Goal: Task Accomplishment & Management: Manage account settings

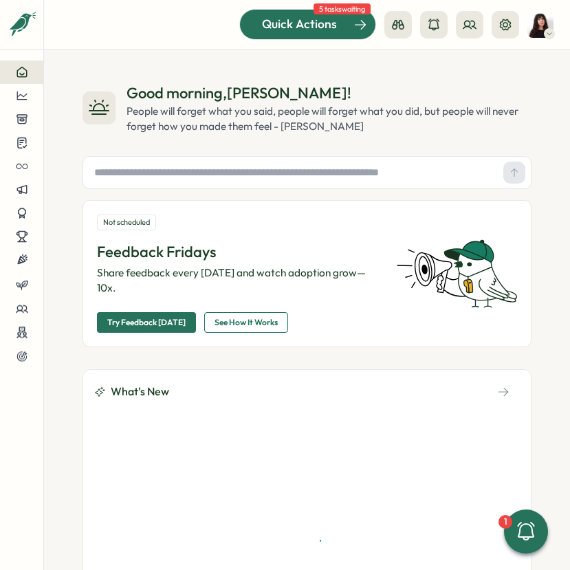
click at [319, 19] on span "Quick Actions" at bounding box center [299, 24] width 75 height 18
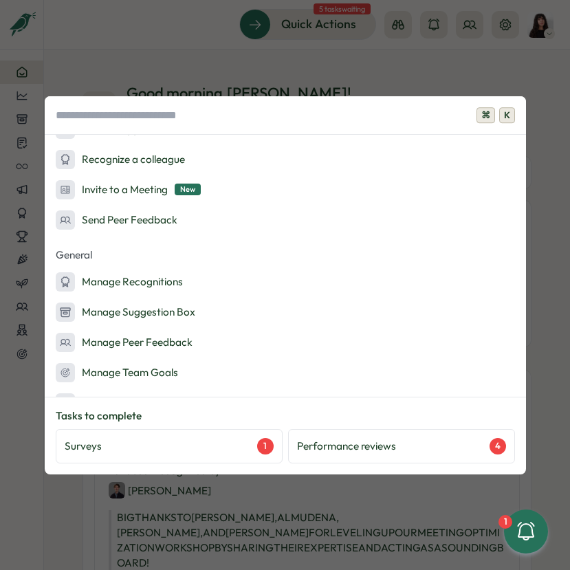
scroll to position [256, 0]
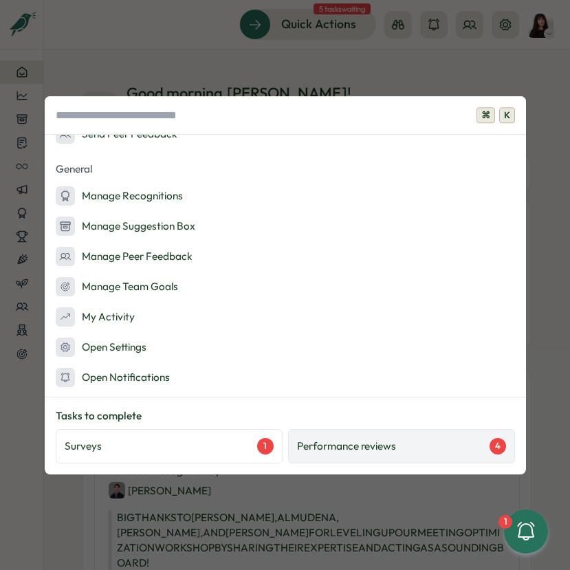
click at [358, 447] on p "Performance reviews" at bounding box center [346, 446] width 99 height 15
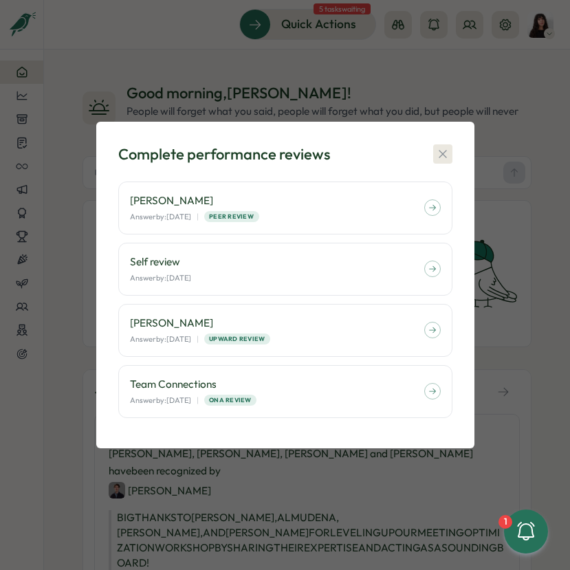
click at [451, 156] on button "button" at bounding box center [442, 153] width 19 height 19
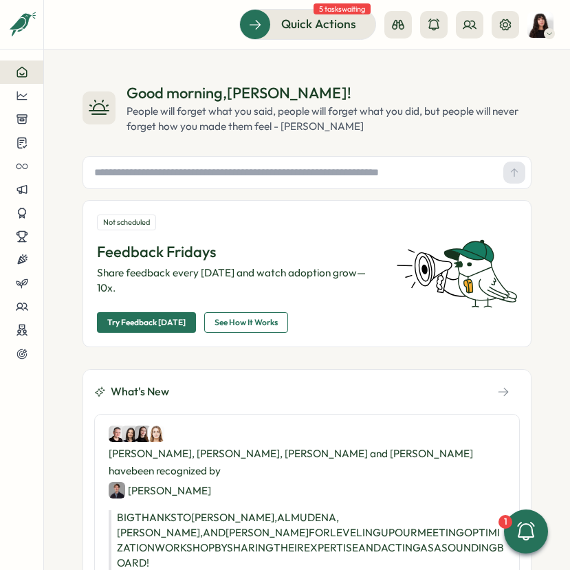
click at [540, 32] on img at bounding box center [540, 25] width 26 height 26
click at [491, 96] on icon at bounding box center [488, 94] width 10 height 10
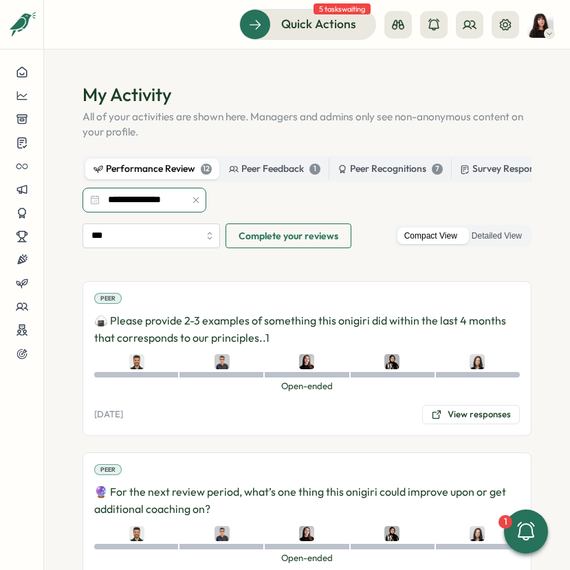
click at [144, 209] on input "**********" at bounding box center [144, 200] width 124 height 25
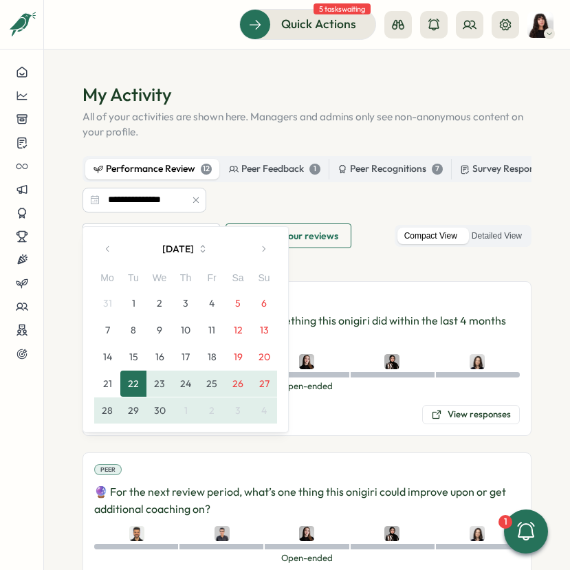
click at [263, 252] on icon "button" at bounding box center [263, 249] width 10 height 10
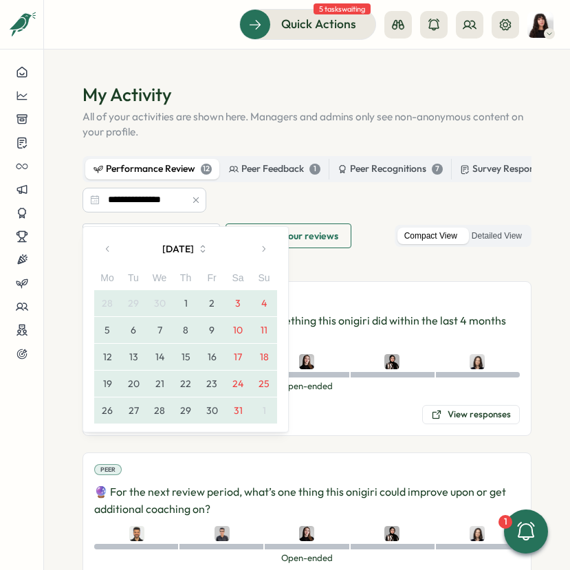
click at [366, 212] on div "**********" at bounding box center [306, 184] width 449 height 56
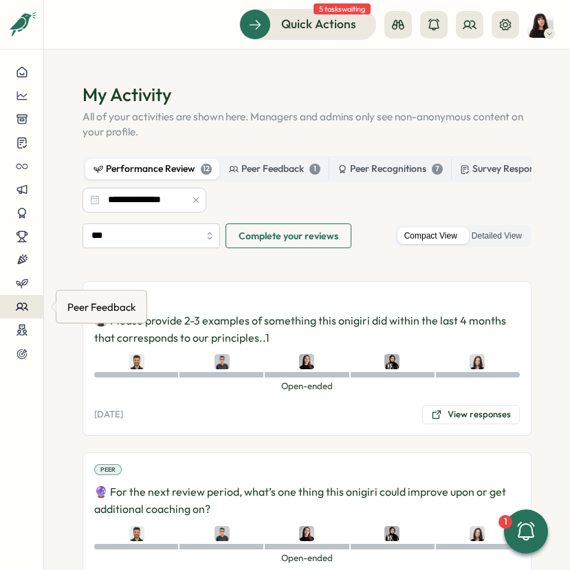
click at [16, 298] on button at bounding box center [21, 306] width 43 height 23
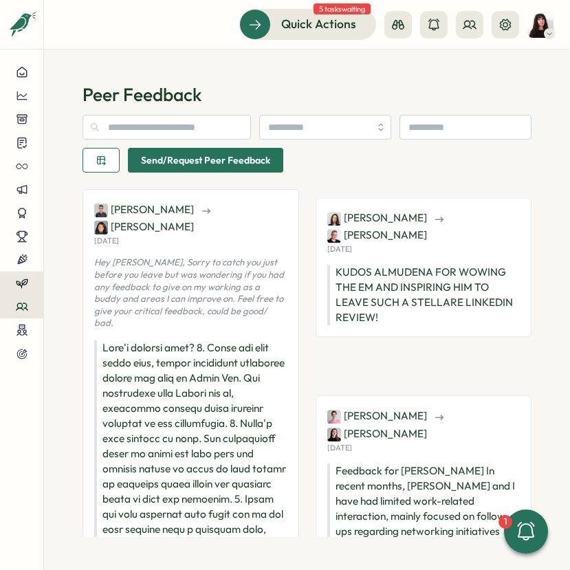
click at [19, 287] on icon at bounding box center [22, 283] width 12 height 12
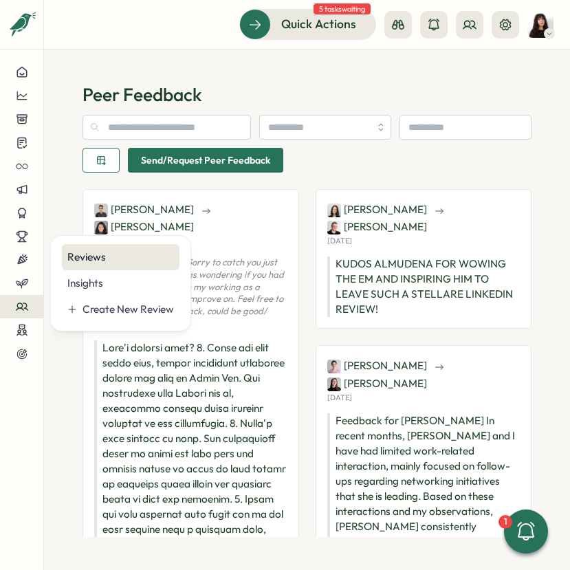
click at [129, 256] on div "Reviews" at bounding box center [120, 257] width 107 height 15
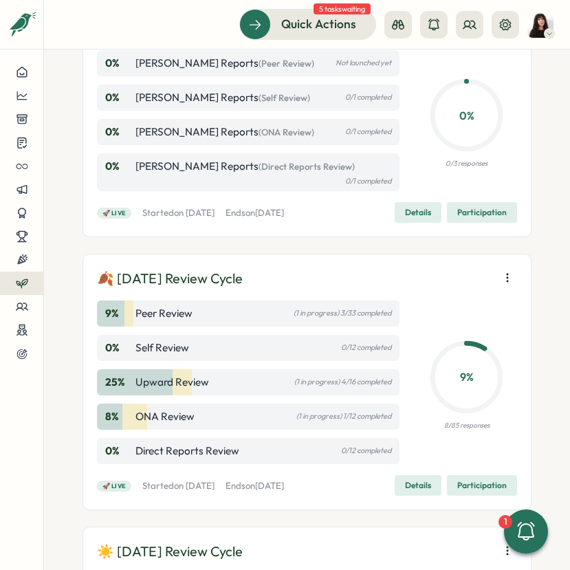
scroll to position [184, 0]
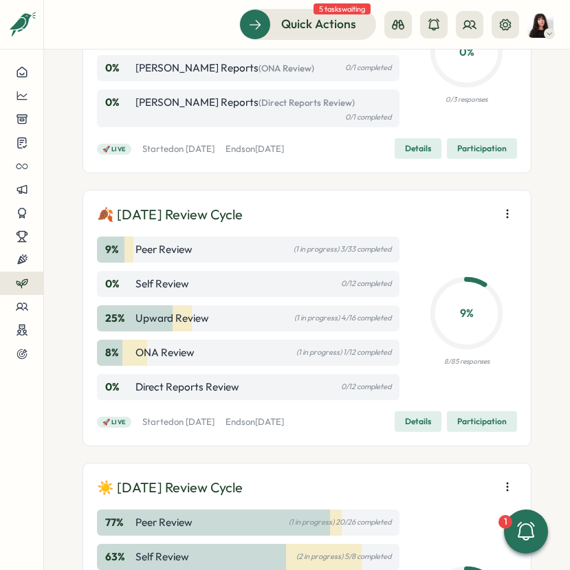
click at [239, 256] on div "9 % Peer Review (1 in progress) 3/33 completed" at bounding box center [248, 249] width 302 height 26
click at [419, 430] on span "Details" at bounding box center [418, 421] width 26 height 19
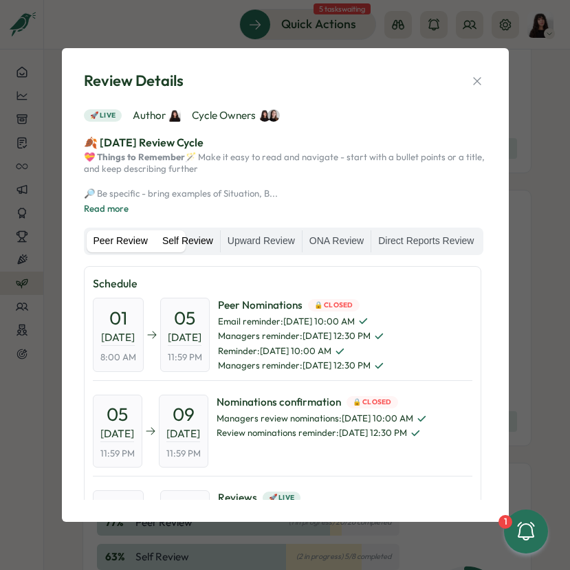
click at [220, 242] on label "Self Review" at bounding box center [187, 241] width 65 height 22
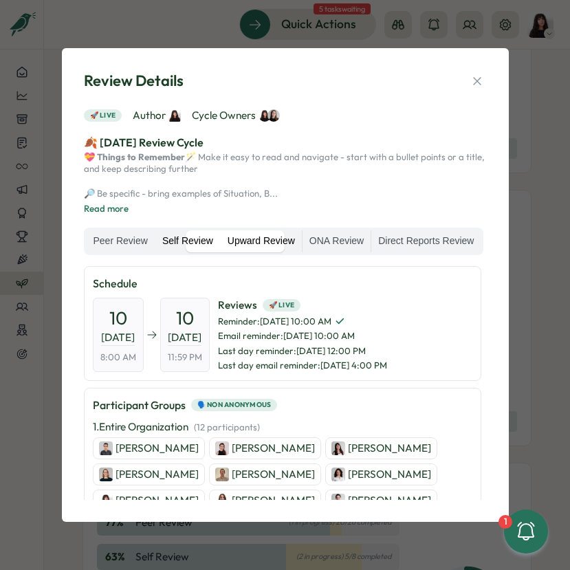
click at [302, 244] on label "Upward Review" at bounding box center [261, 241] width 81 height 22
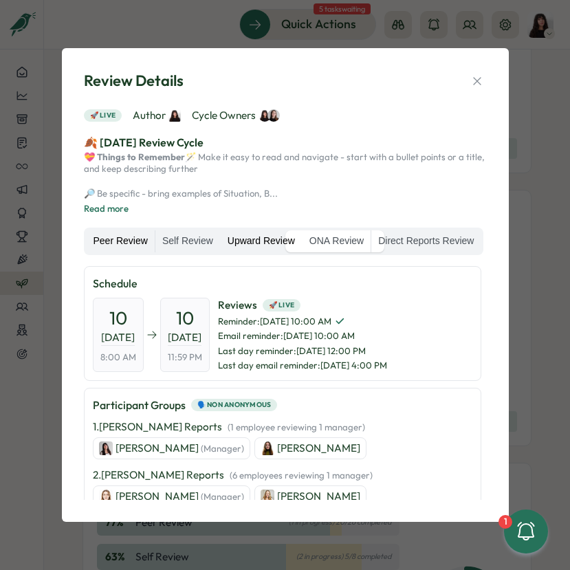
click at [144, 237] on label "Peer Review" at bounding box center [121, 241] width 68 height 22
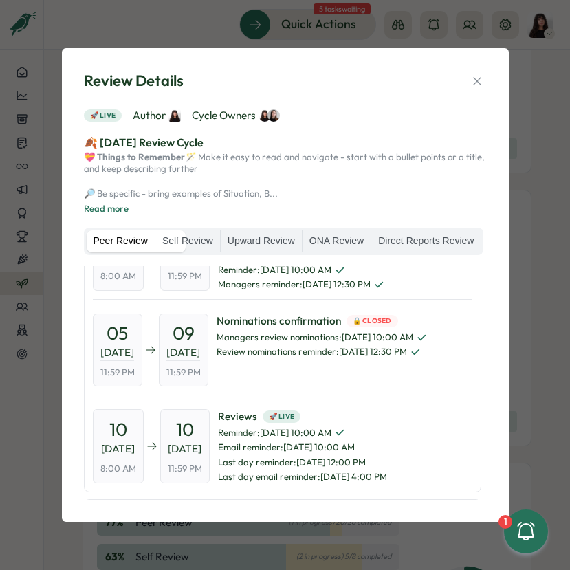
scroll to position [0, 0]
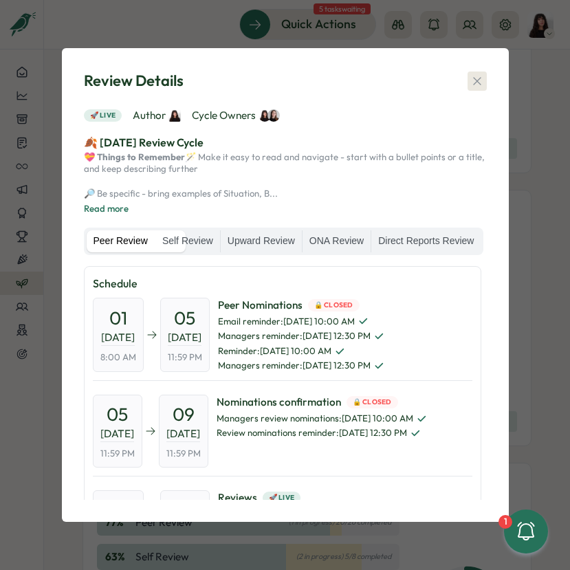
click at [479, 74] on icon "button" at bounding box center [477, 81] width 14 height 14
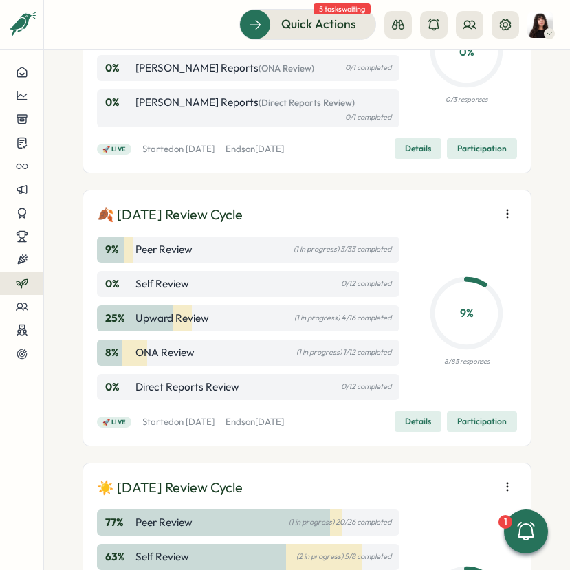
click at [461, 417] on span "Participation" at bounding box center [481, 421] width 49 height 19
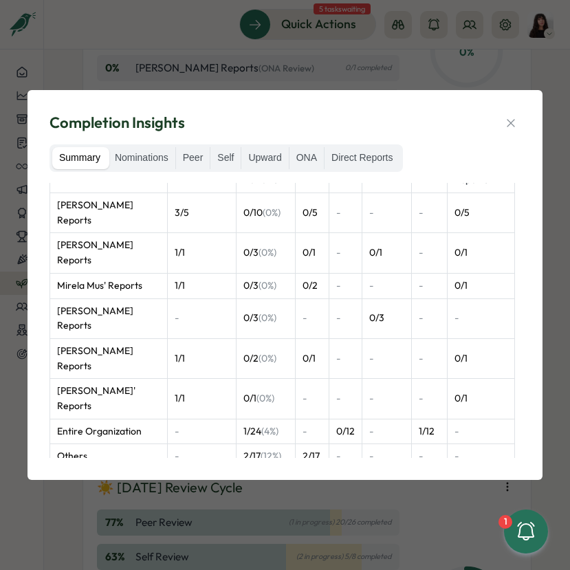
scroll to position [40, 0]
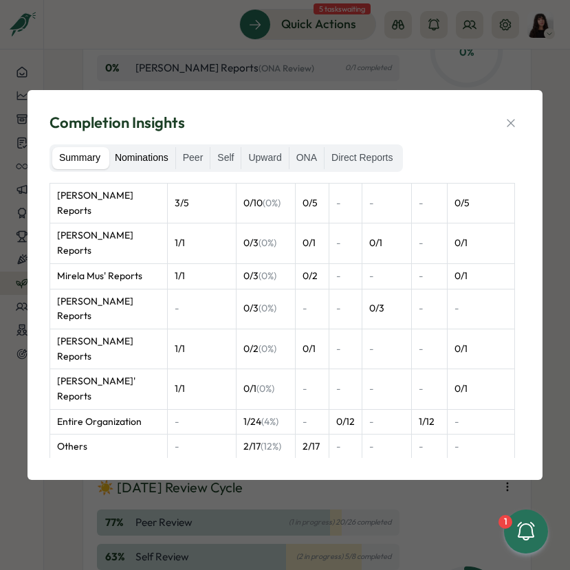
click at [144, 164] on label "Nominations" at bounding box center [141, 158] width 67 height 22
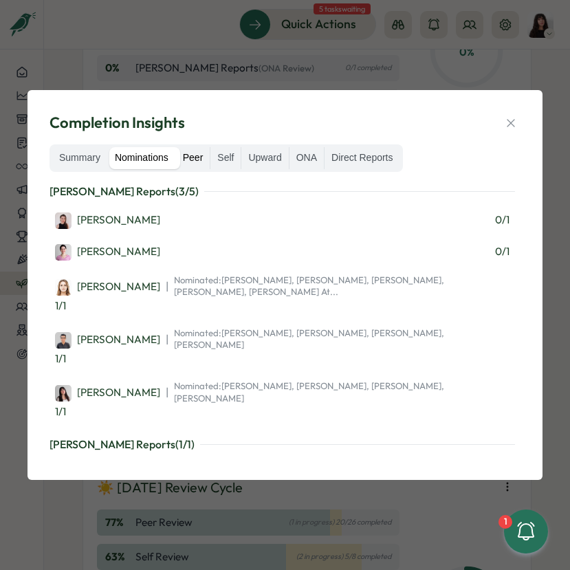
click at [195, 157] on label "Peer" at bounding box center [193, 158] width 34 height 22
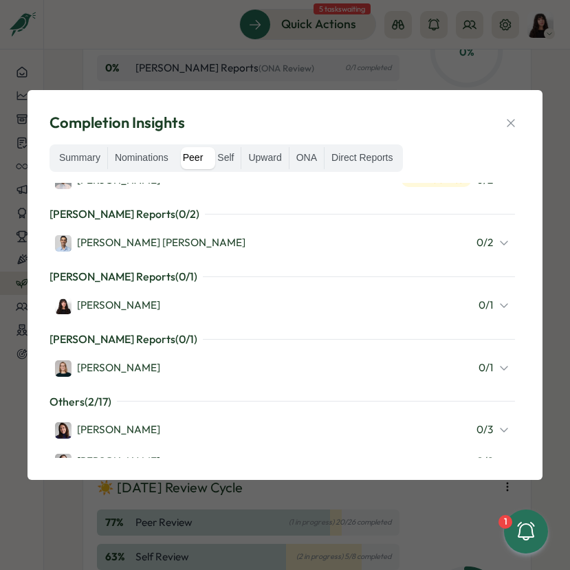
scroll to position [304, 0]
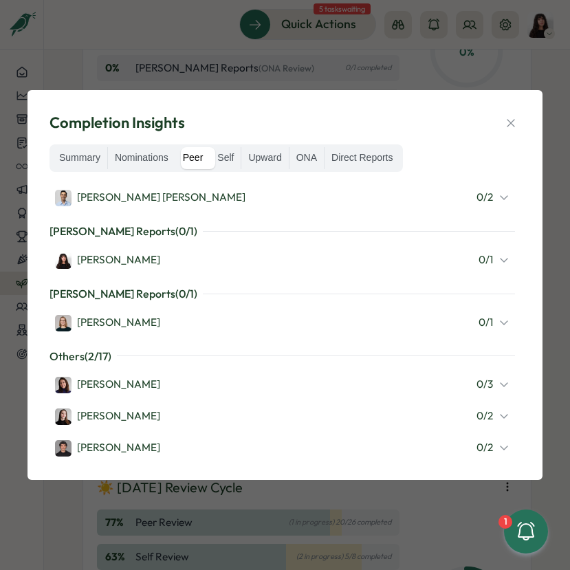
click at [236, 256] on div "Kelly Rosa 0 / 1" at bounding box center [282, 260] width 454 height 18
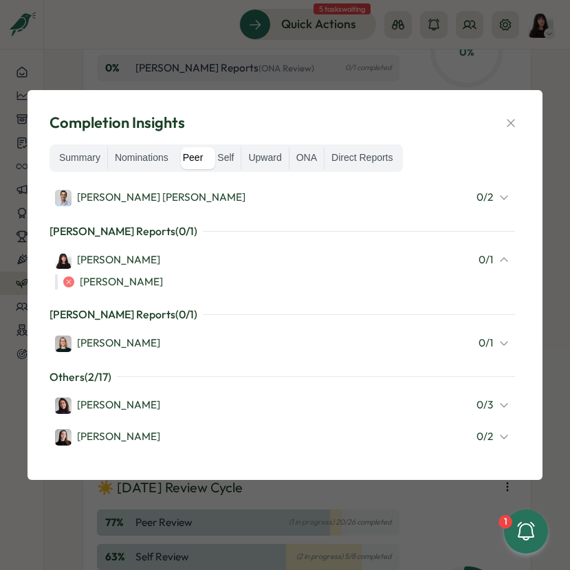
click at [236, 256] on div "Kelly Rosa 0 / 1" at bounding box center [282, 260] width 454 height 18
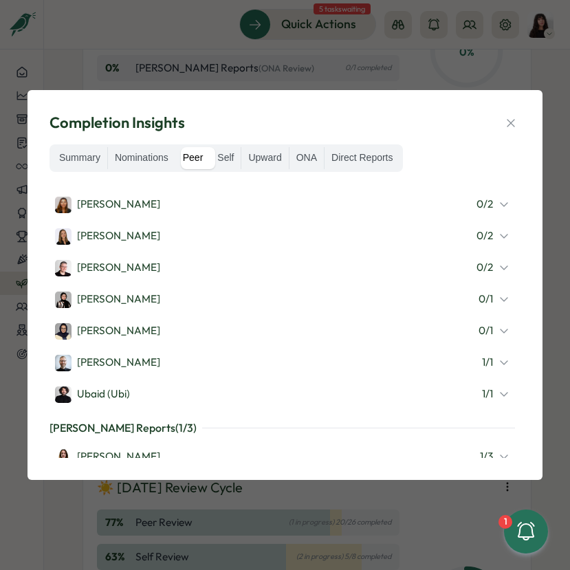
scroll to position [586, 0]
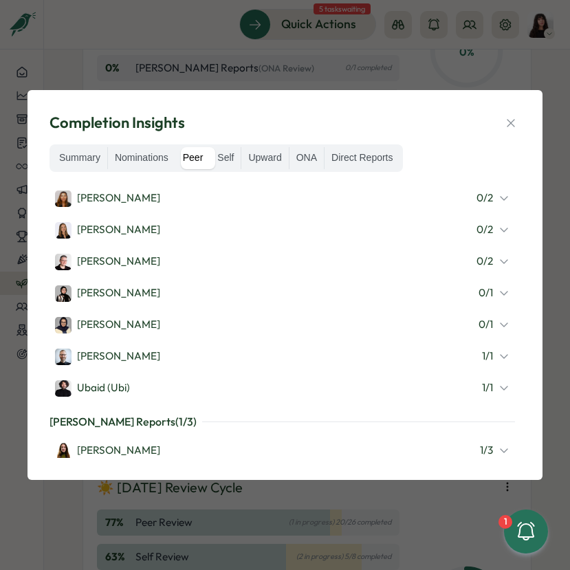
click at [217, 379] on div "Ubaid (Ubi) 1 / 1" at bounding box center [282, 388] width 454 height 18
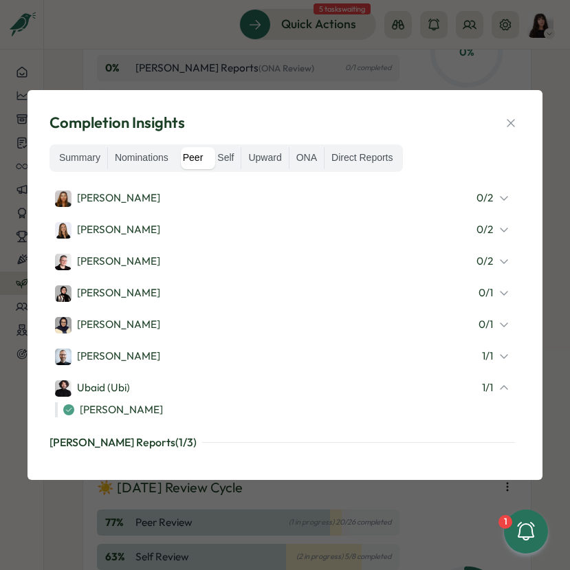
click at [193, 350] on div "Michael Johannes 1 / 1" at bounding box center [282, 356] width 454 height 18
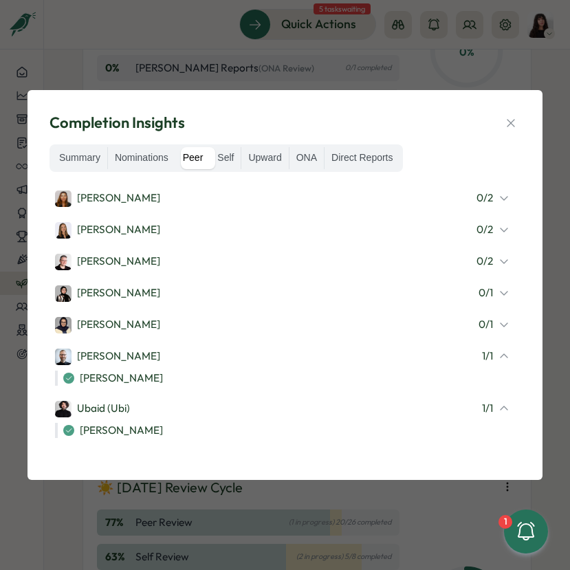
scroll to position [627, 0]
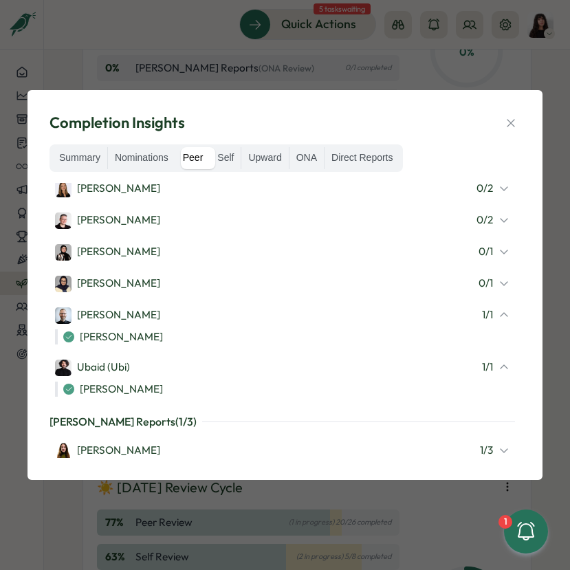
click at [137, 451] on div "Sofia Mayor 1 / 3" at bounding box center [282, 450] width 454 height 18
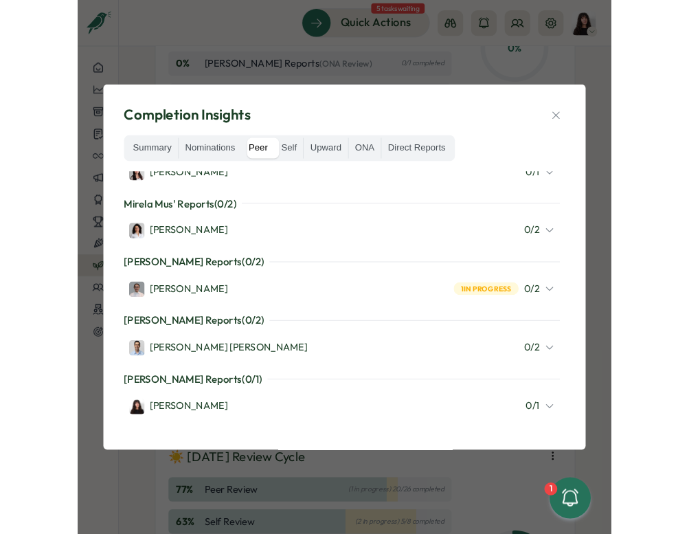
scroll to position [0, 0]
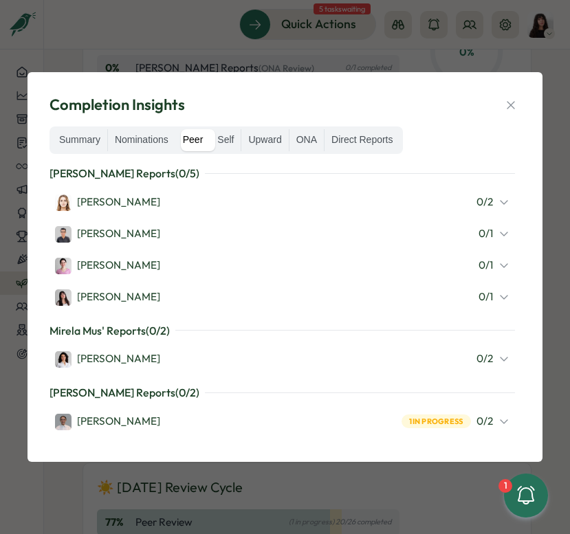
click at [3, 139] on div "Completion Insights Summary Nominations Peer Self Upward ONA Direct Reports Vik…" at bounding box center [285, 267] width 570 height 534
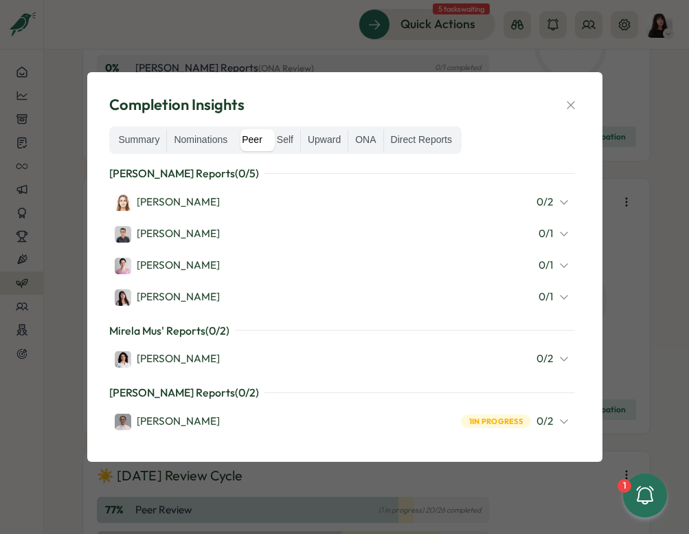
click at [560, 96] on div "Completion Insights" at bounding box center [345, 104] width 472 height 21
click at [569, 106] on icon "button" at bounding box center [571, 105] width 14 height 14
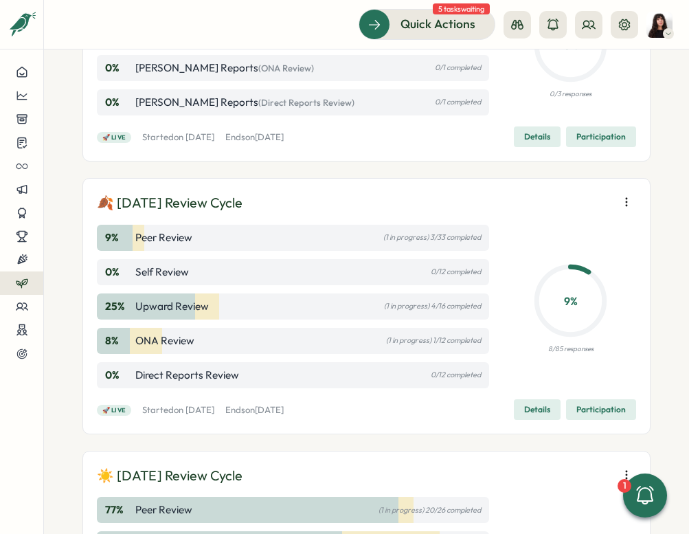
scroll to position [215, 0]
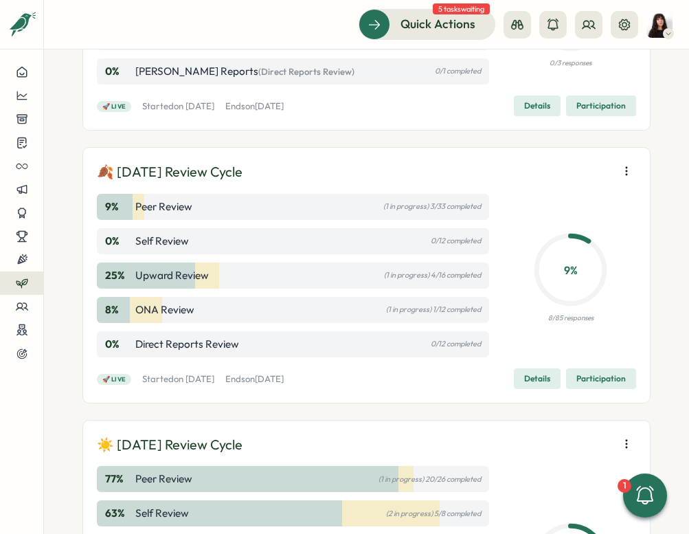
click at [569, 383] on span "Participation" at bounding box center [601, 378] width 49 height 19
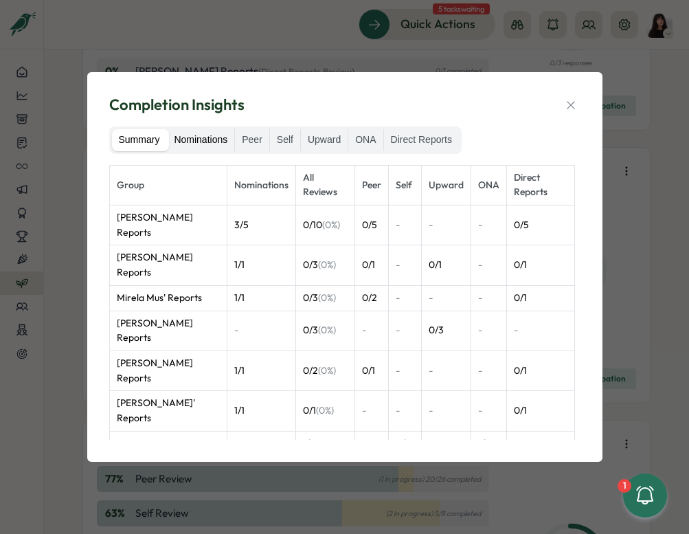
click at [197, 137] on label "Nominations" at bounding box center [200, 140] width 67 height 22
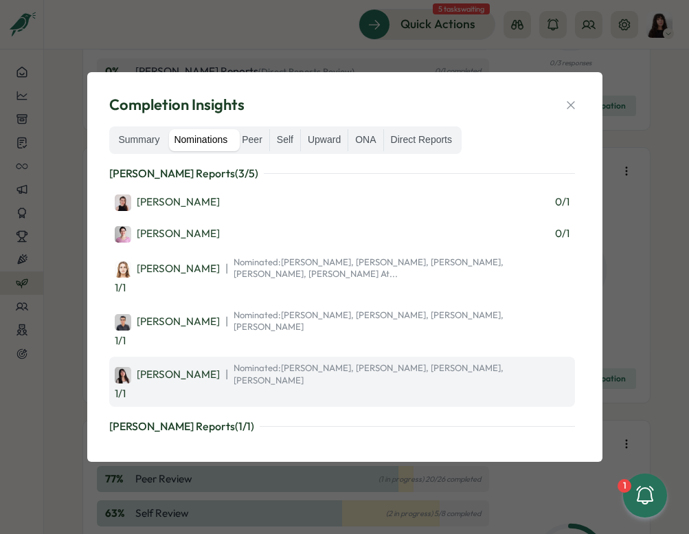
scroll to position [69, 0]
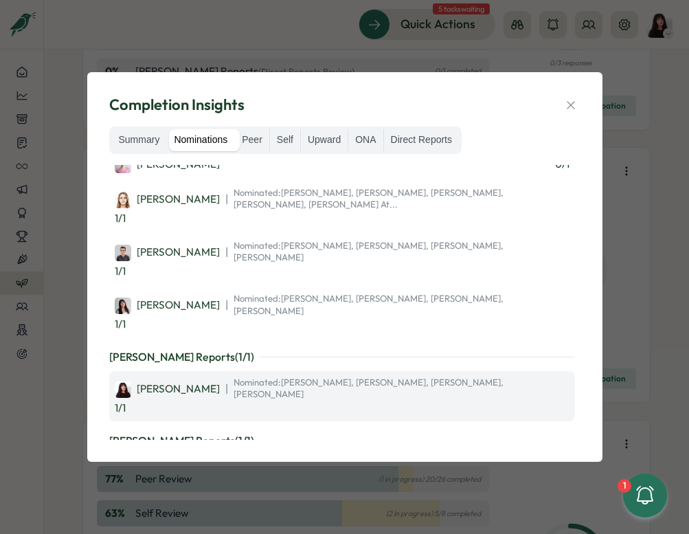
drag, startPoint x: 249, startPoint y: 316, endPoint x: 498, endPoint y: 313, distance: 248.8
click at [498, 377] on div "Kelly Rosa | Nominated: Elena Ladushyna, Sana Naqvi, Hasan Naqvi, Viktoria Korz…" at bounding box center [342, 396] width 455 height 39
click at [431, 377] on span "Nominated: Elena Ladushyna, Sana Naqvi, Hasan Naqvi, Viktoria Korzhova" at bounding box center [402, 389] width 336 height 24
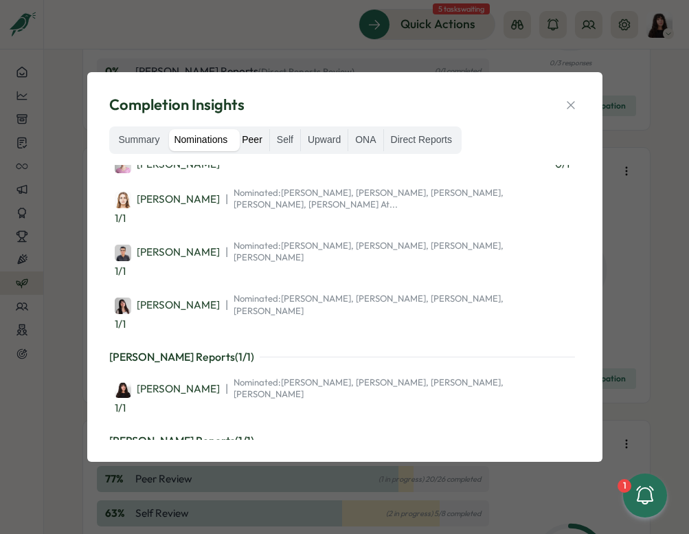
click at [257, 143] on label "Peer" at bounding box center [252, 140] width 34 height 22
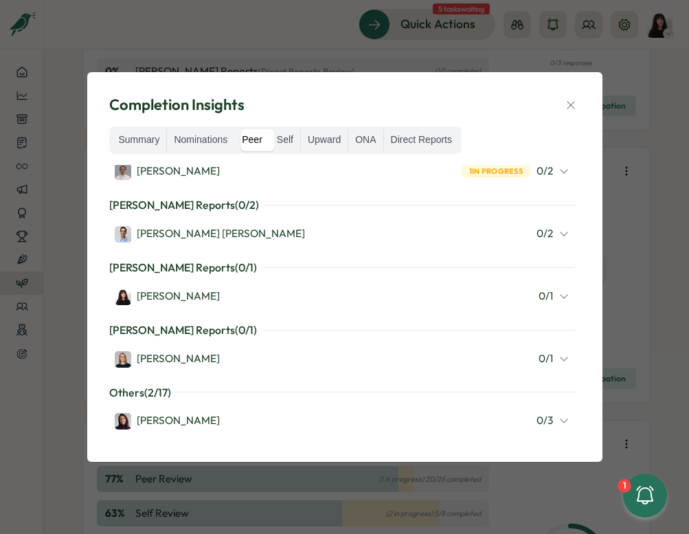
scroll to position [252, 0]
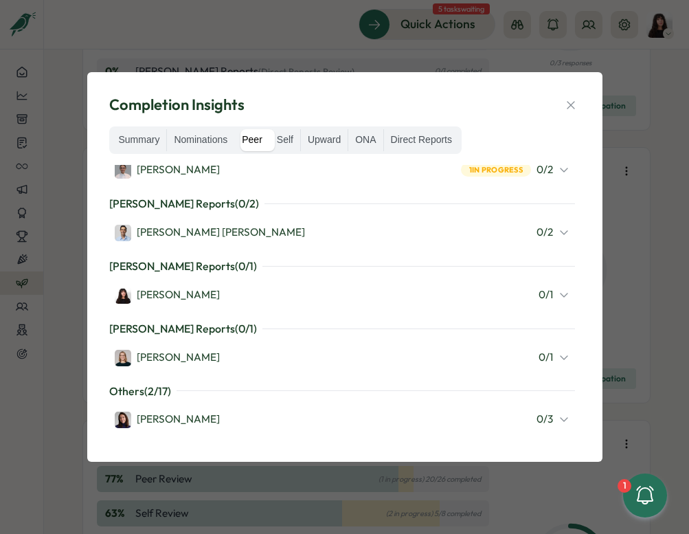
click at [322, 302] on div "Kelly Rosa 0 / 1" at bounding box center [342, 294] width 466 height 29
click at [559, 289] on icon at bounding box center [564, 294] width 11 height 11
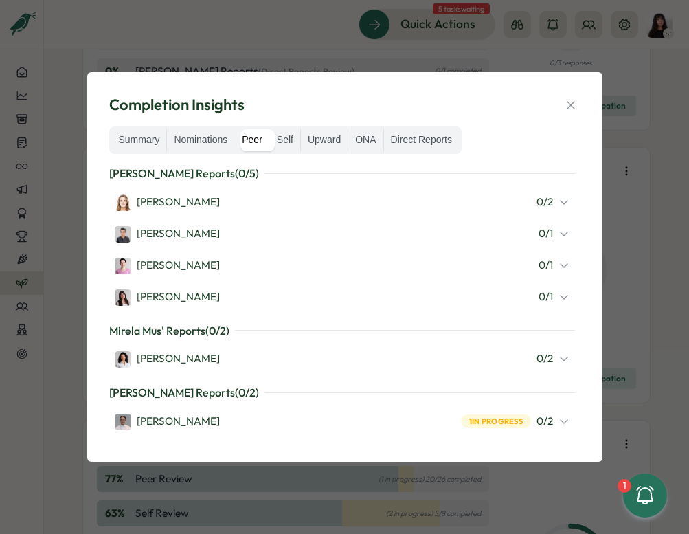
scroll to position [606, 0]
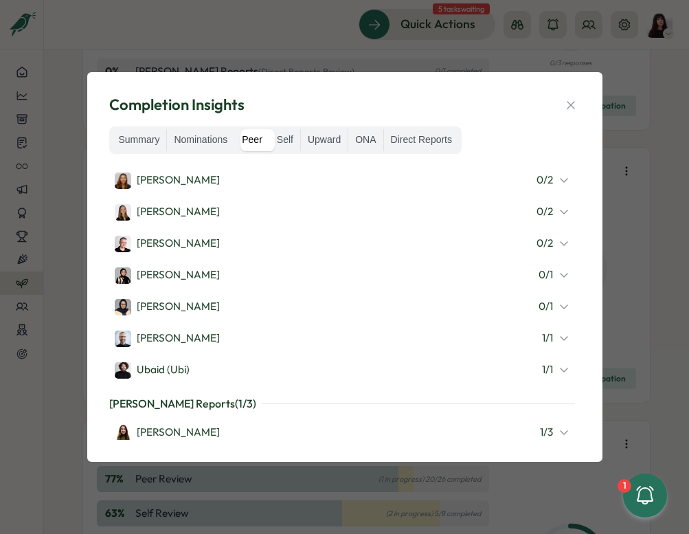
click at [547, 331] on div "1 / 1" at bounding box center [555, 338] width 27 height 15
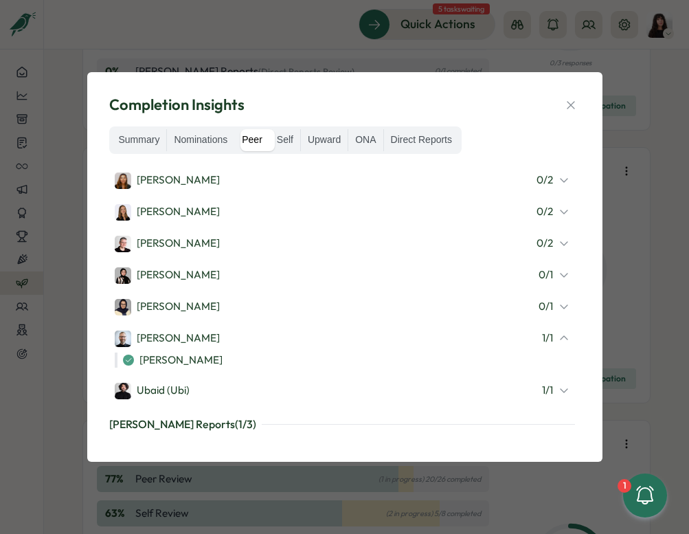
click at [296, 391] on div "Ubaid (Ubi) 1 / 1" at bounding box center [342, 390] width 455 height 18
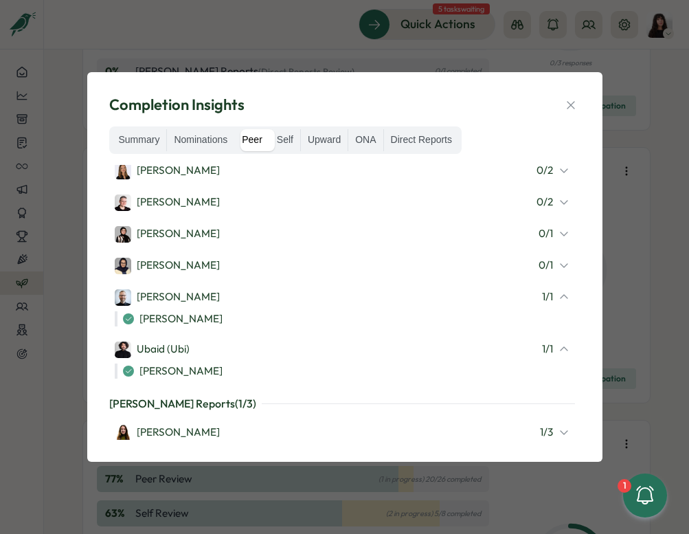
click at [559, 427] on icon at bounding box center [564, 432] width 11 height 11
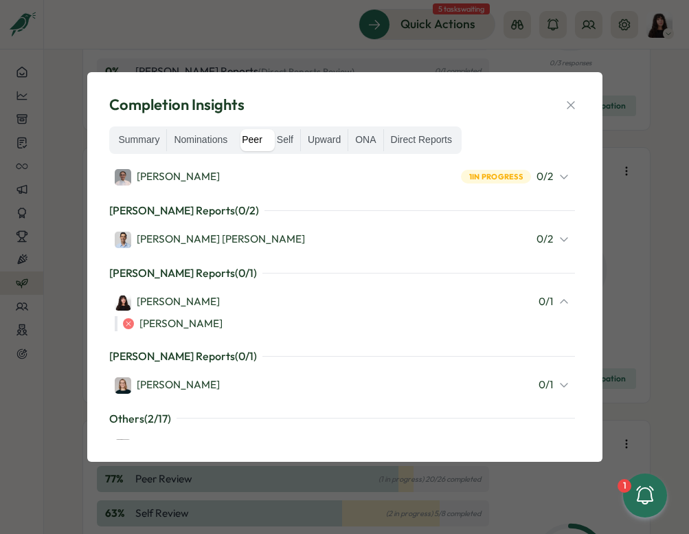
scroll to position [203, 0]
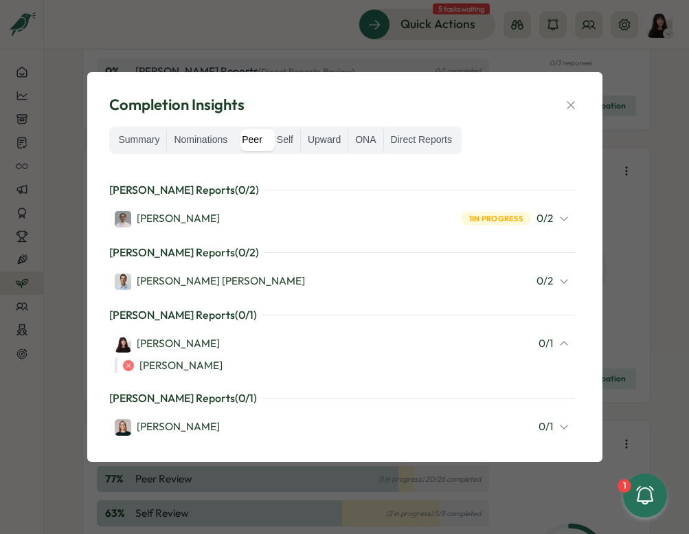
click at [220, 278] on div "Deniz Basak Dogan" at bounding box center [210, 282] width 190 height 16
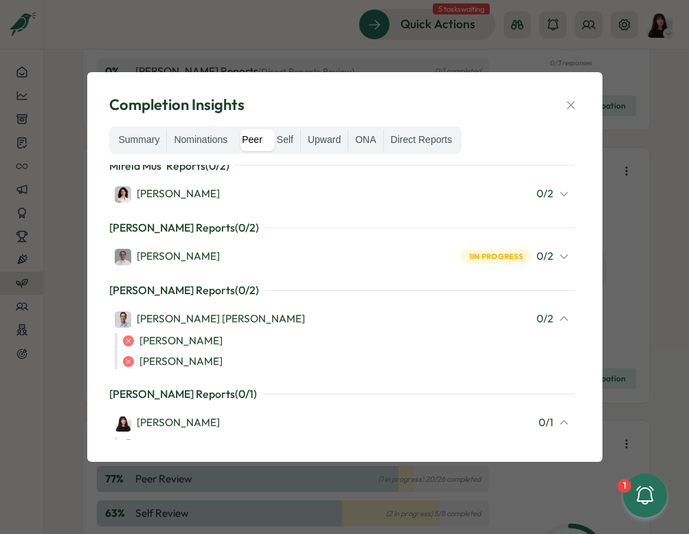
scroll to position [156, 0]
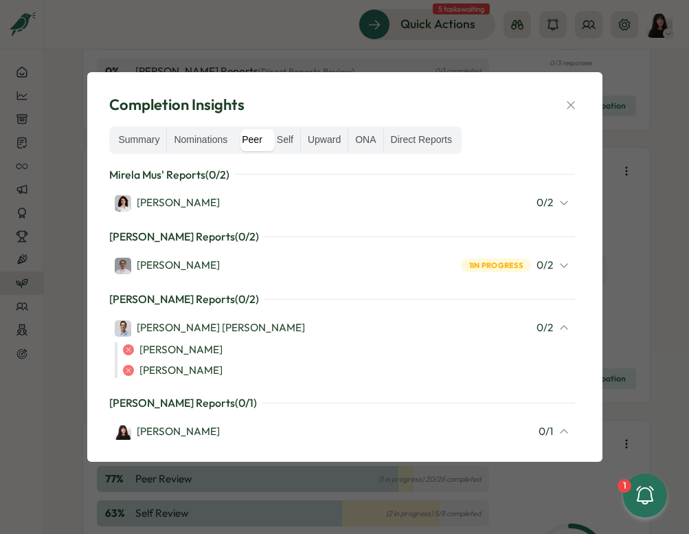
click at [555, 269] on div "1 in progress 0 / 2" at bounding box center [515, 265] width 108 height 15
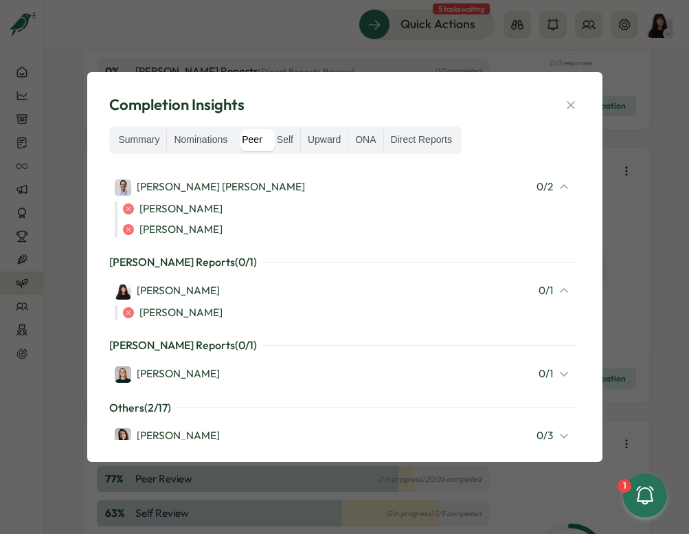
scroll to position [339, 0]
click at [195, 137] on label "Nominations" at bounding box center [200, 140] width 67 height 22
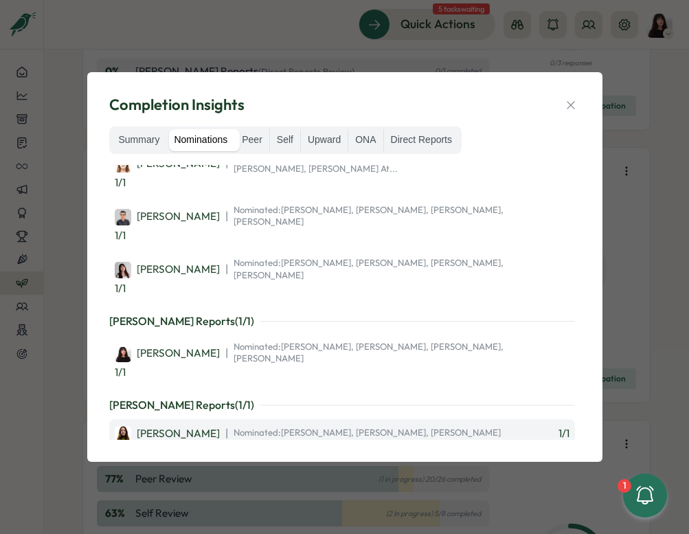
scroll to position [93, 0]
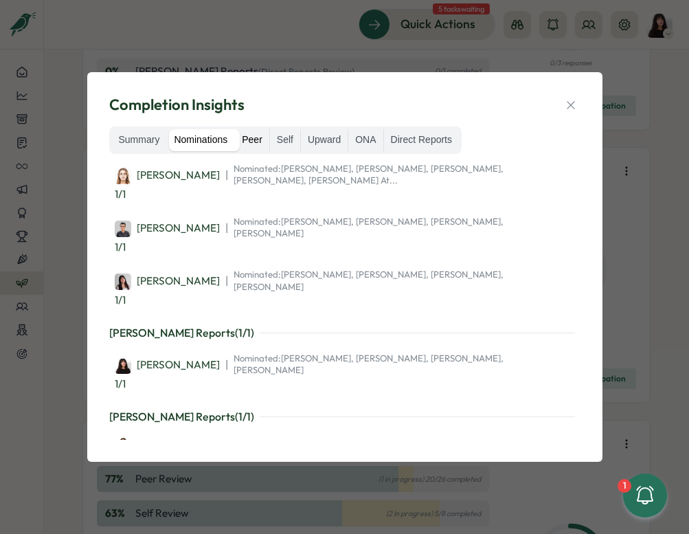
click at [245, 137] on label "Peer" at bounding box center [252, 140] width 34 height 22
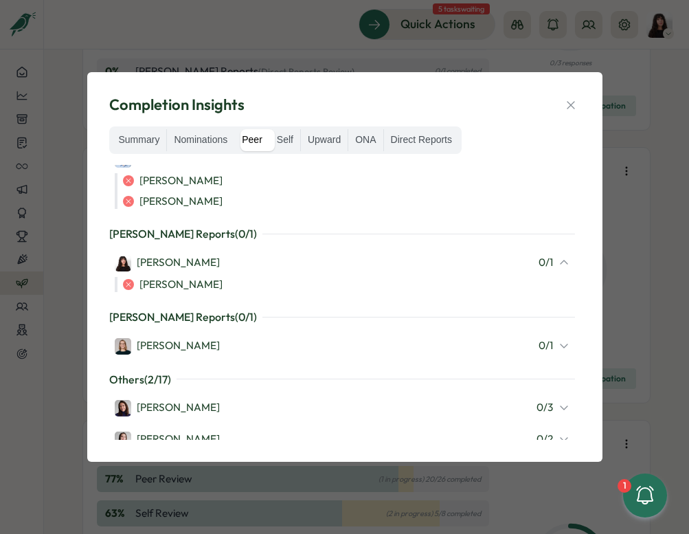
scroll to position [380, 0]
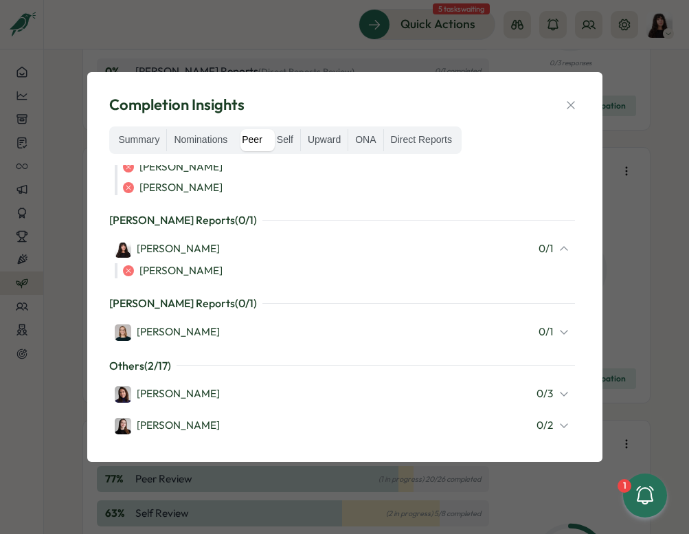
click at [562, 331] on icon at bounding box center [564, 331] width 11 height 11
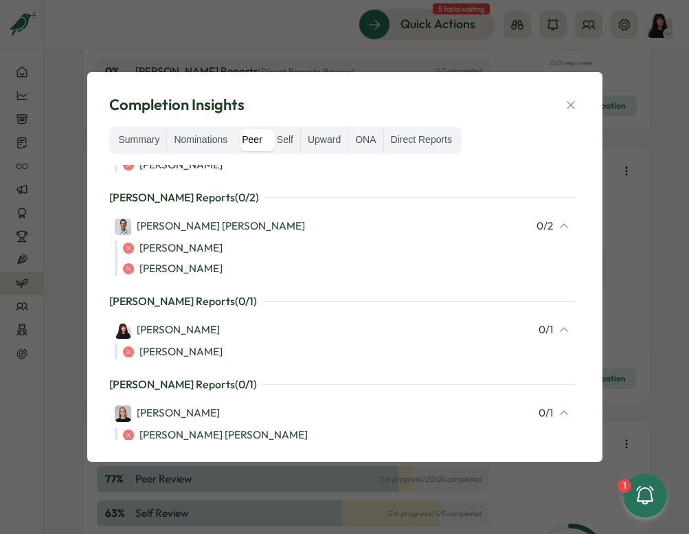
scroll to position [282, 0]
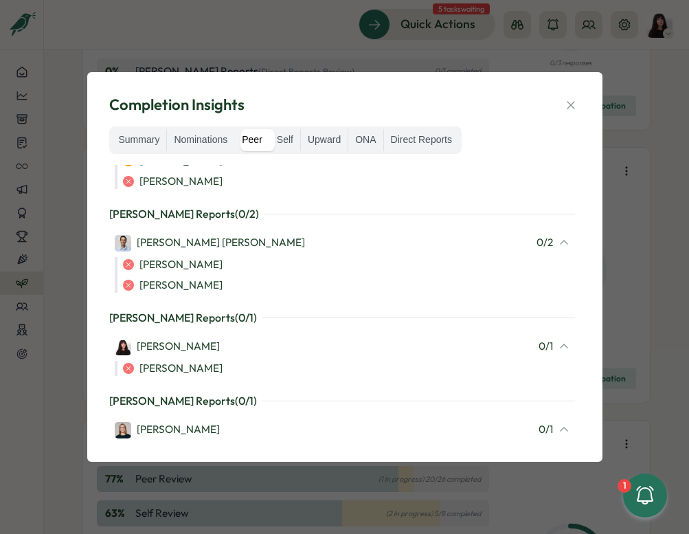
click at [212, 153] on div "Summary Nominations Peer Self Upward ONA Direct Reports" at bounding box center [285, 139] width 353 height 27
click at [291, 144] on label "Self" at bounding box center [285, 140] width 30 height 22
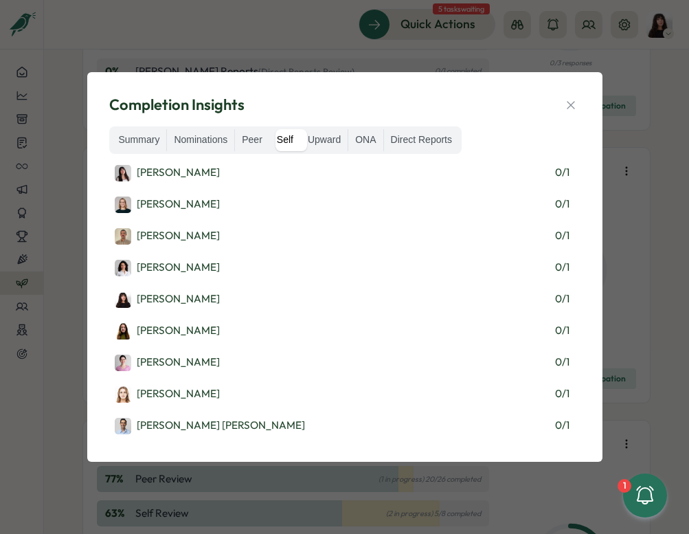
scroll to position [120, 0]
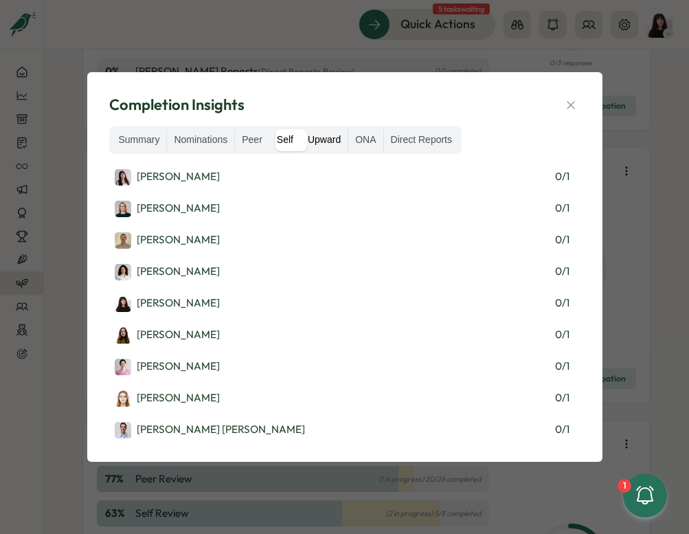
click at [322, 142] on label "Upward" at bounding box center [324, 140] width 47 height 22
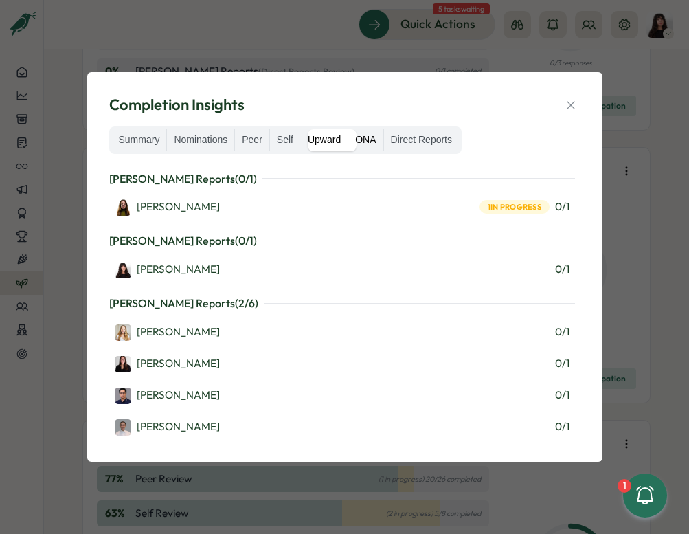
click at [379, 139] on label "ONA" at bounding box center [365, 140] width 34 height 22
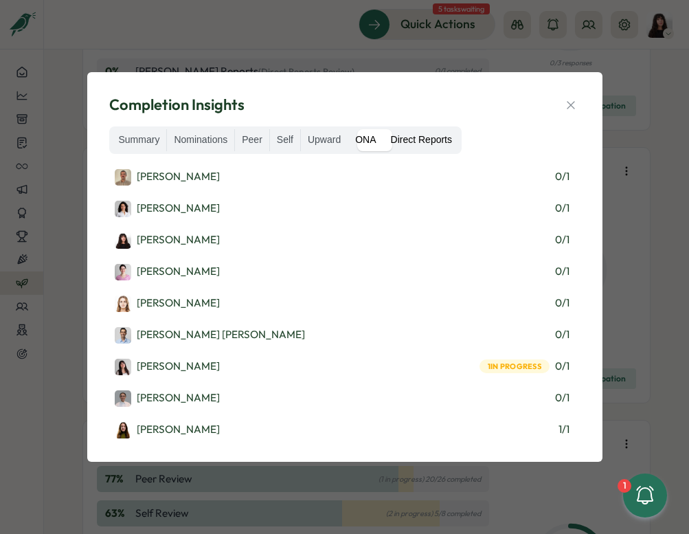
click at [410, 140] on label "Direct Reports" at bounding box center [421, 140] width 75 height 22
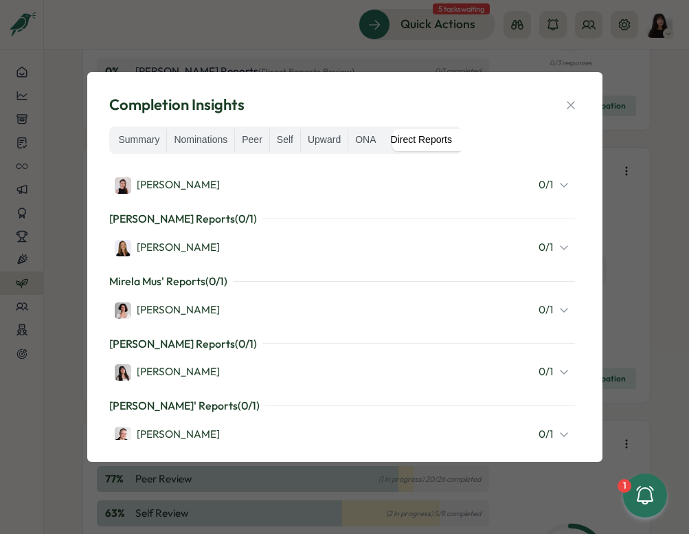
scroll to position [210, 0]
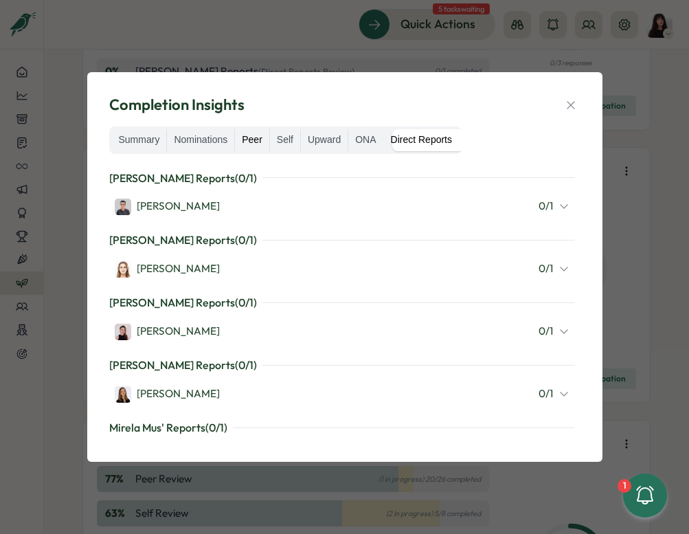
click at [261, 139] on label "Peer" at bounding box center [252, 140] width 34 height 22
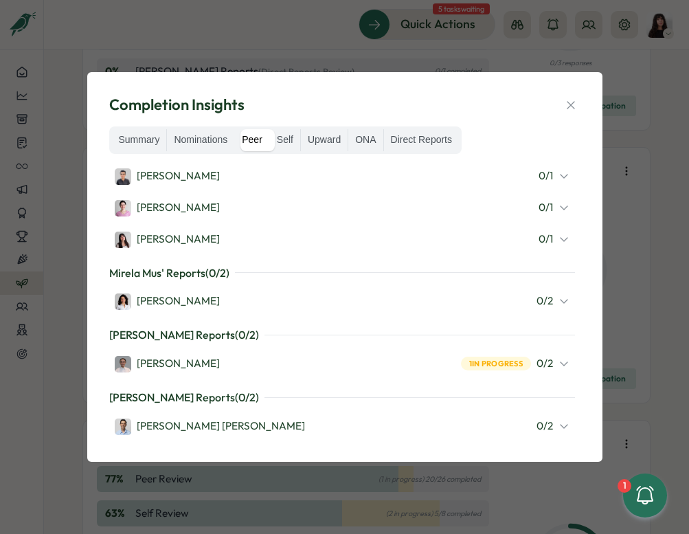
scroll to position [152, 0]
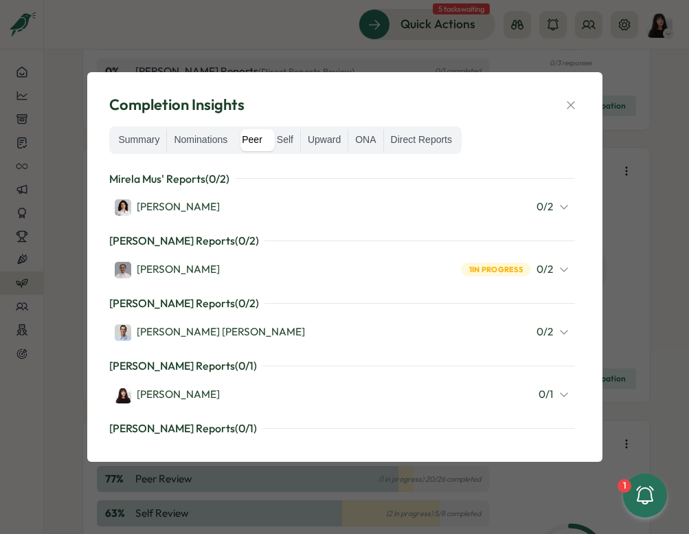
click at [559, 389] on icon at bounding box center [564, 394] width 11 height 11
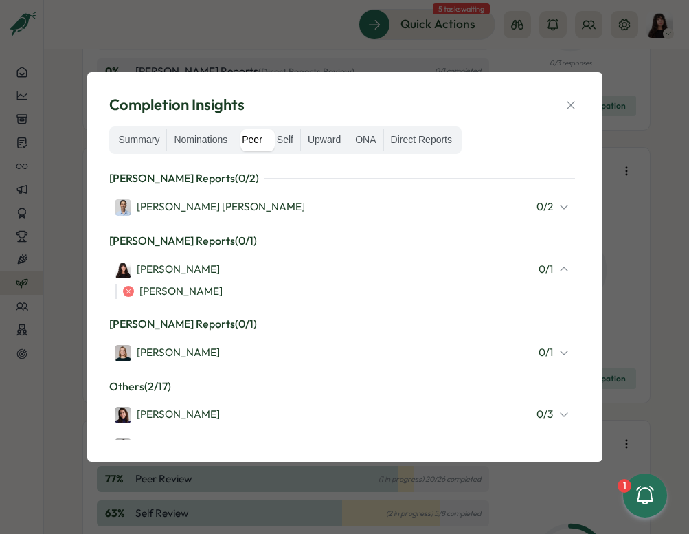
scroll to position [278, 0]
click at [203, 153] on div "Summary Nominations Peer Self Upward ONA Direct Reports" at bounding box center [285, 139] width 353 height 27
click at [200, 142] on label "Nominations" at bounding box center [200, 140] width 67 height 22
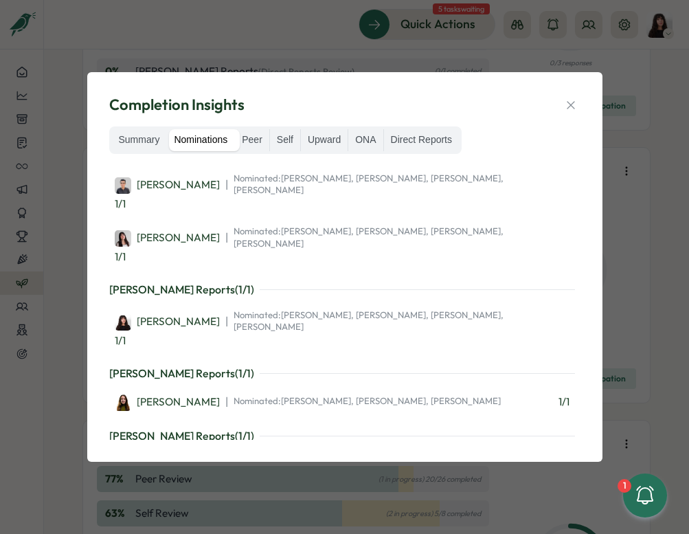
scroll to position [126, 0]
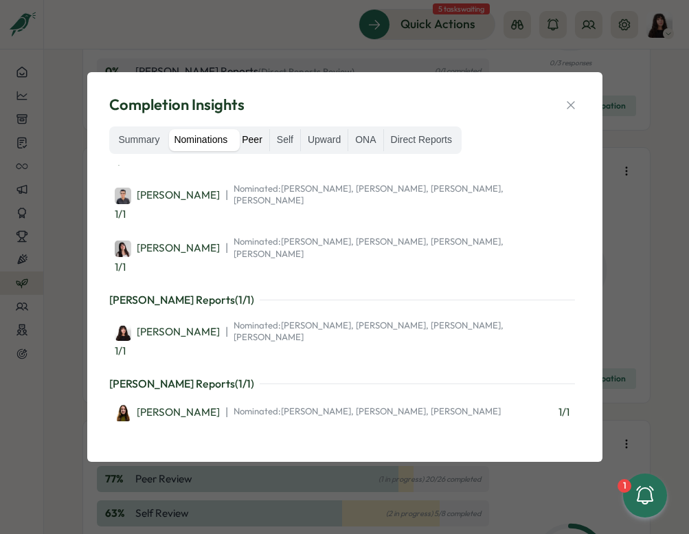
click at [254, 140] on label "Peer" at bounding box center [252, 140] width 34 height 22
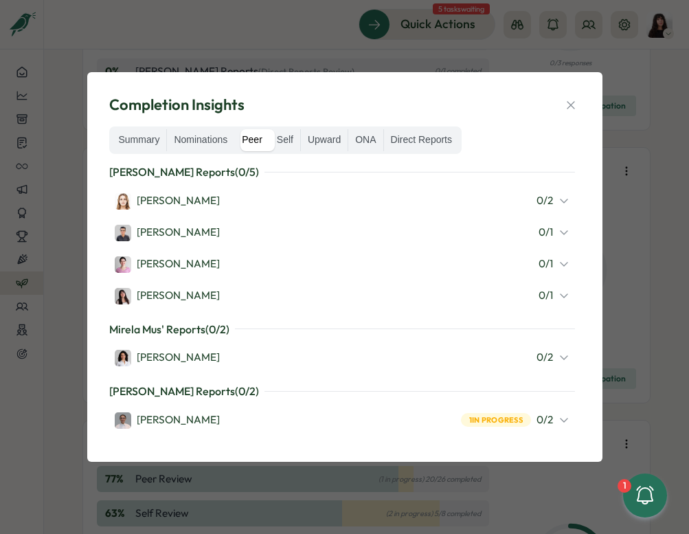
scroll to position [0, 0]
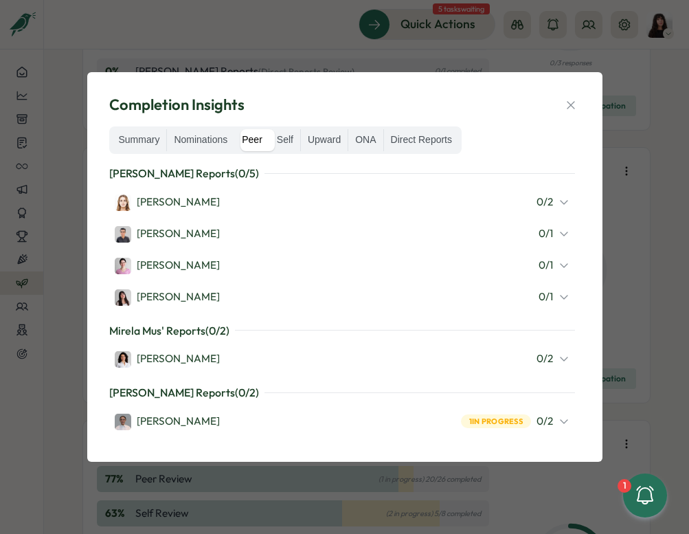
click at [559, 293] on icon at bounding box center [564, 296] width 11 height 11
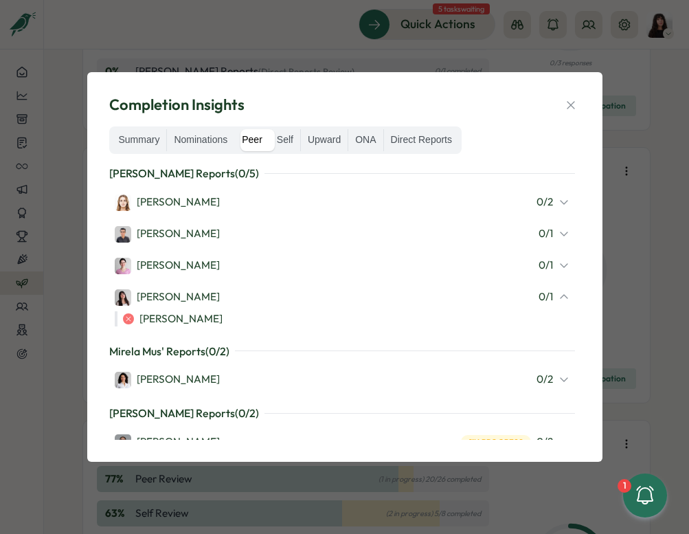
click at [554, 272] on div "Ketevan Dzukaevi 0 / 1" at bounding box center [342, 265] width 455 height 18
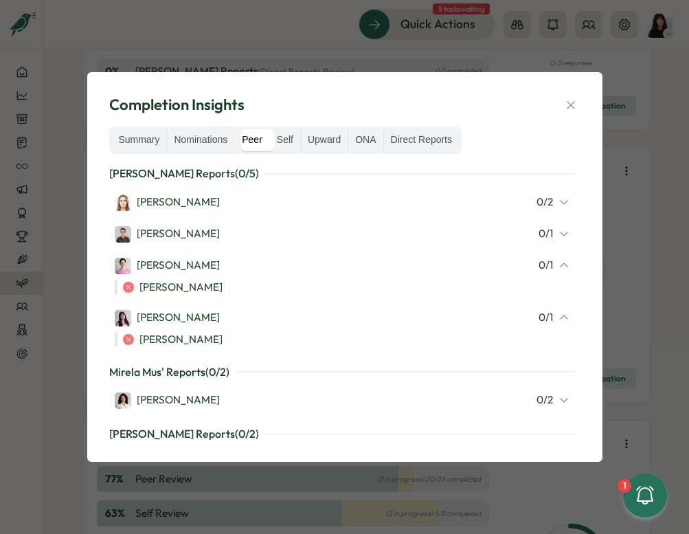
click at [559, 238] on icon at bounding box center [564, 233] width 11 height 11
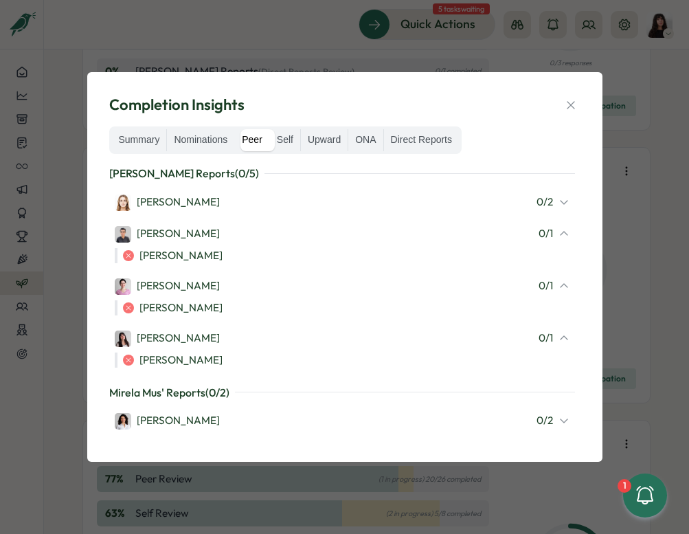
click at [555, 195] on div "0 / 2" at bounding box center [553, 202] width 33 height 15
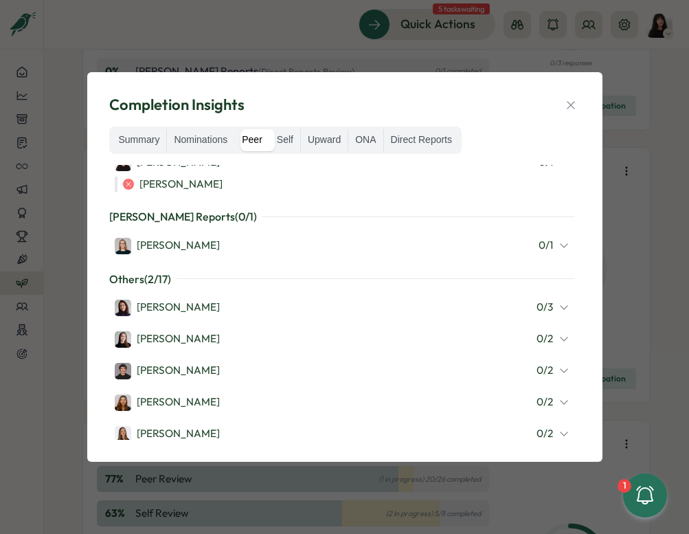
scroll to position [502, 0]
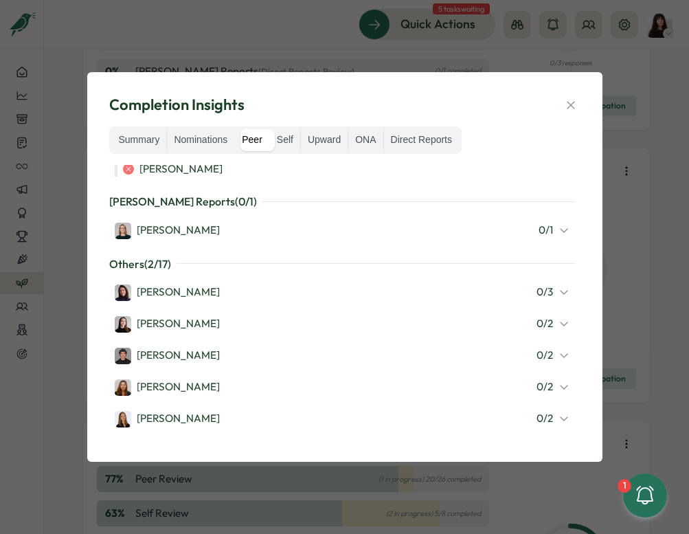
click at [559, 320] on icon at bounding box center [564, 323] width 11 height 11
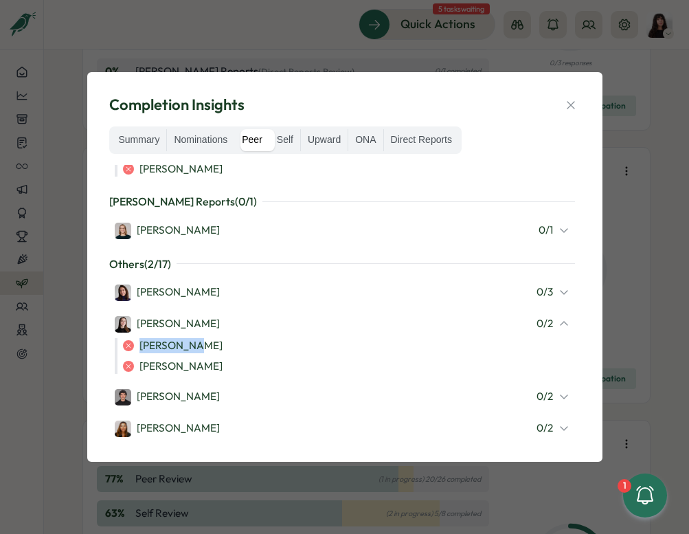
drag, startPoint x: 142, startPoint y: 346, endPoint x: 206, endPoint y: 345, distance: 64.6
click at [206, 345] on div "Kelly Rosa" at bounding box center [346, 345] width 447 height 15
click at [559, 288] on icon at bounding box center [564, 292] width 11 height 11
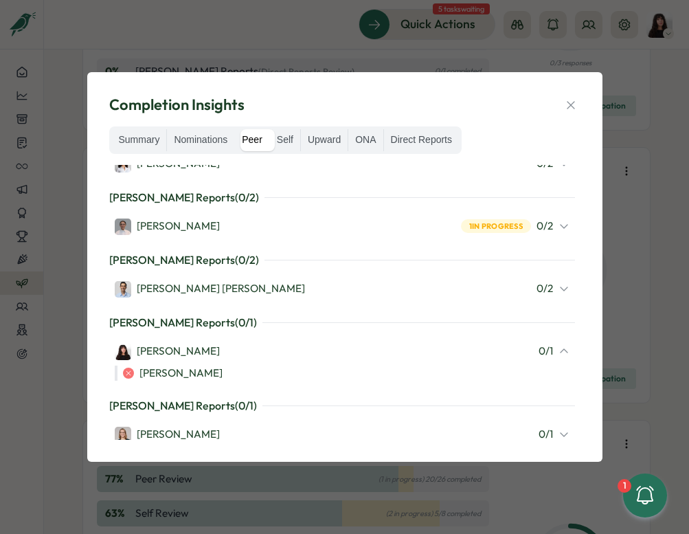
scroll to position [287, 0]
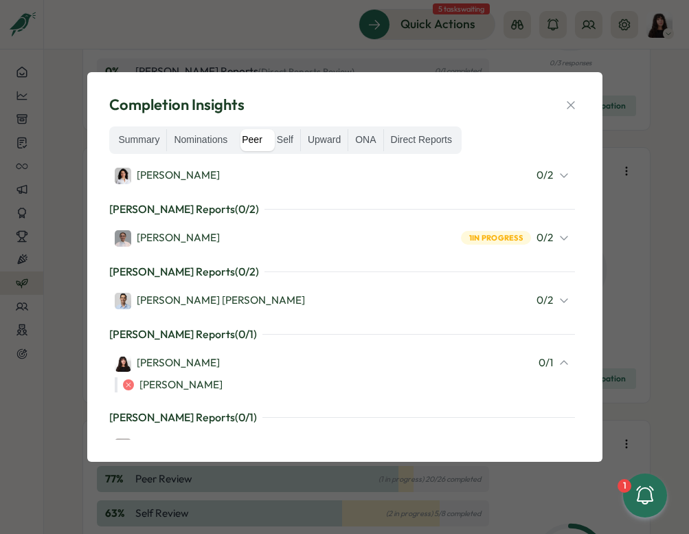
click at [556, 293] on div "0 / 2" at bounding box center [553, 300] width 33 height 15
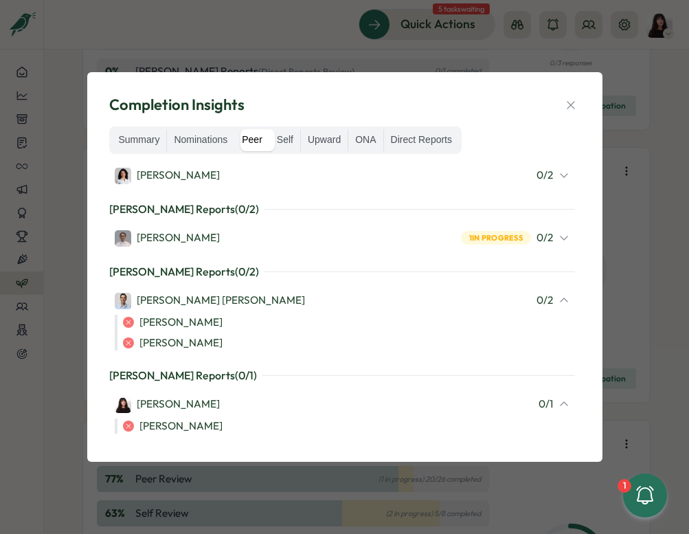
click at [559, 232] on icon at bounding box center [564, 237] width 11 height 11
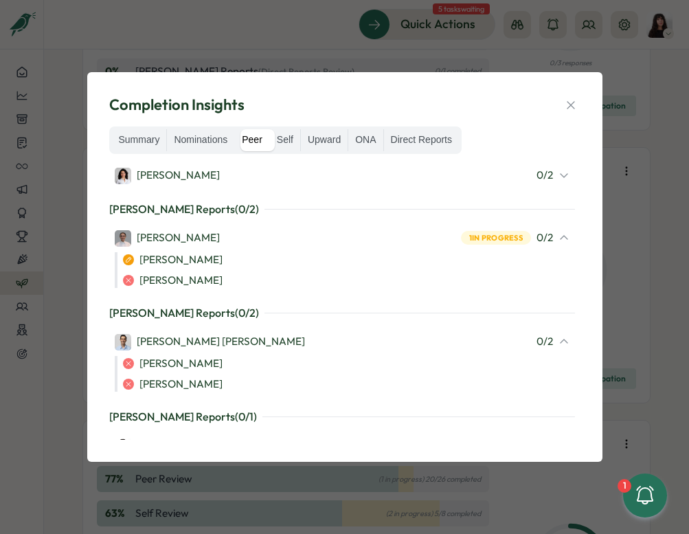
click at [559, 178] on icon at bounding box center [564, 175] width 11 height 11
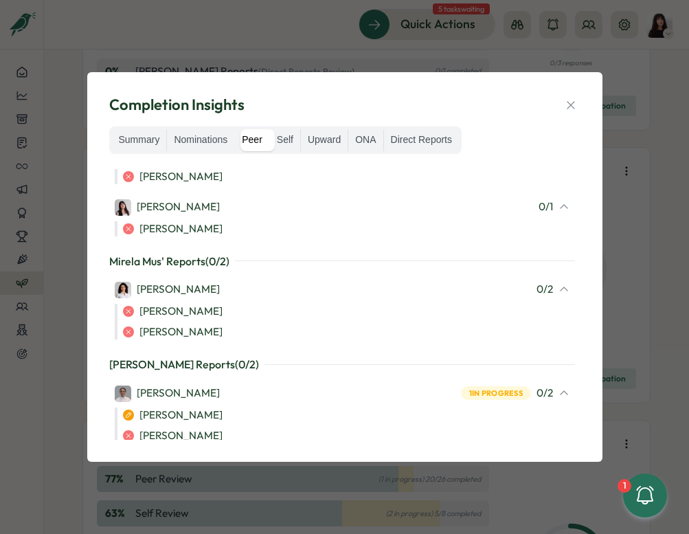
scroll to position [936, 0]
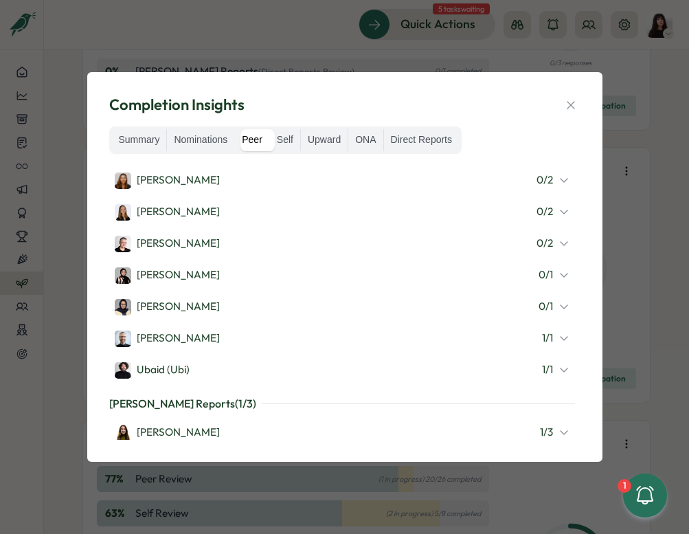
click at [551, 425] on div "1 / 3" at bounding box center [555, 432] width 30 height 15
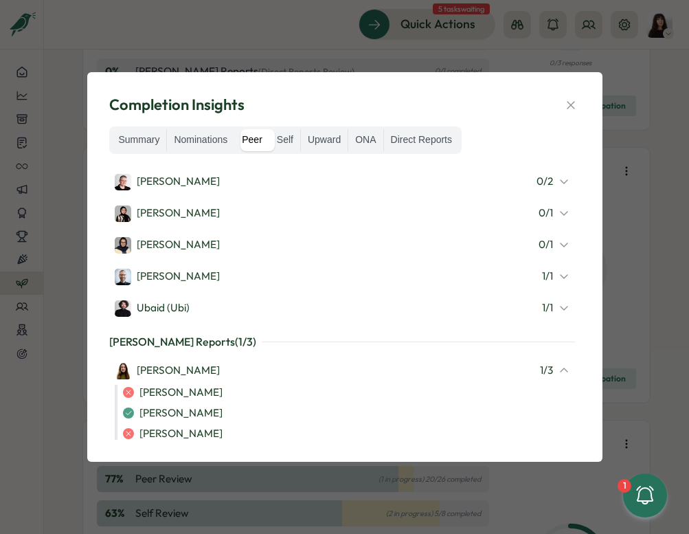
click at [559, 306] on icon at bounding box center [564, 307] width 11 height 11
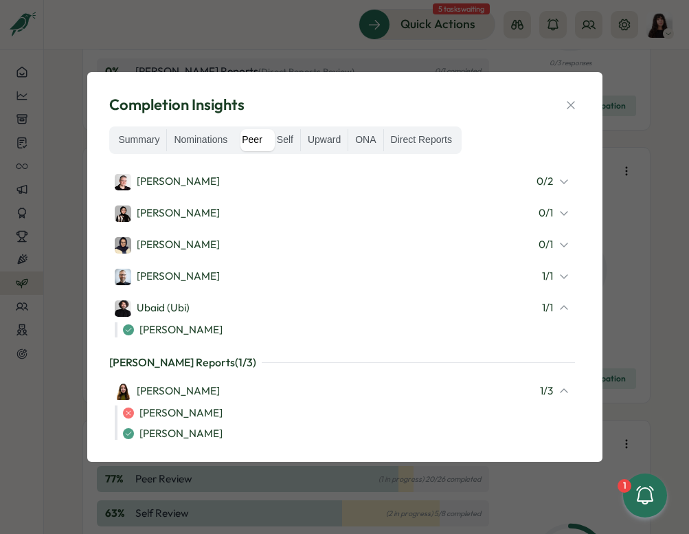
click at [556, 276] on div "1 / 1" at bounding box center [555, 276] width 27 height 15
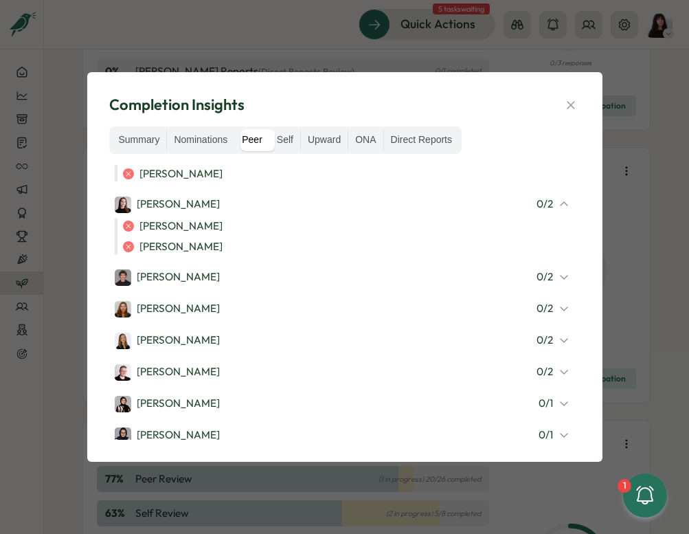
scroll to position [808, 0]
click at [554, 394] on div "Sana Naqvi 0 / 1" at bounding box center [342, 403] width 455 height 18
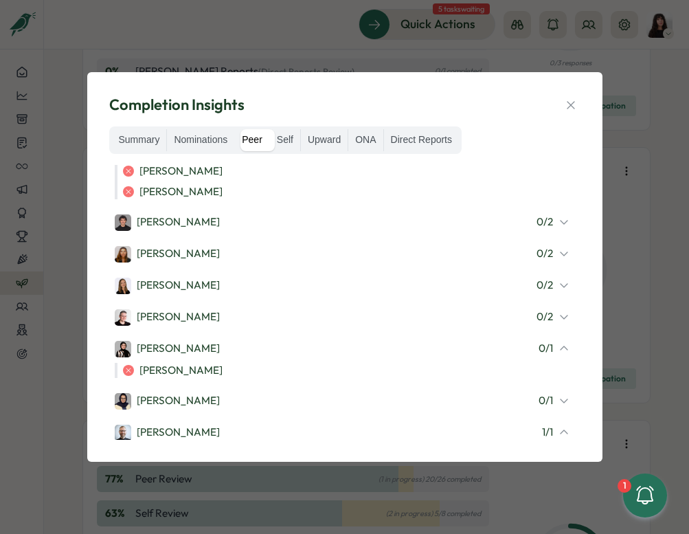
scroll to position [882, 0]
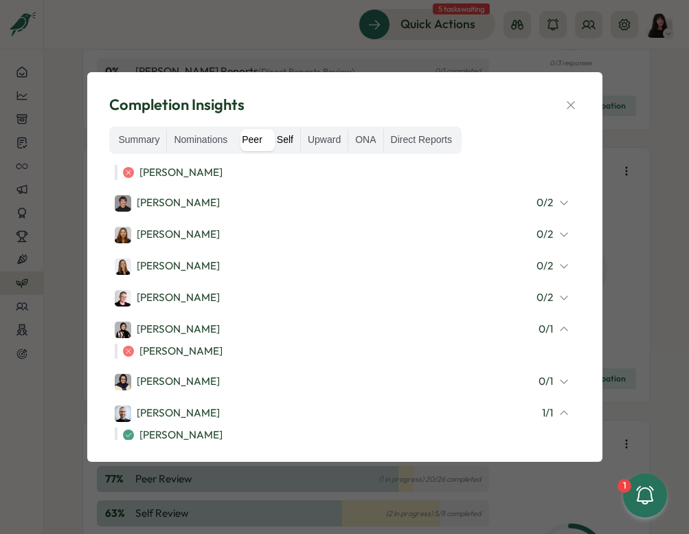
click at [289, 139] on label "Self" at bounding box center [285, 140] width 30 height 22
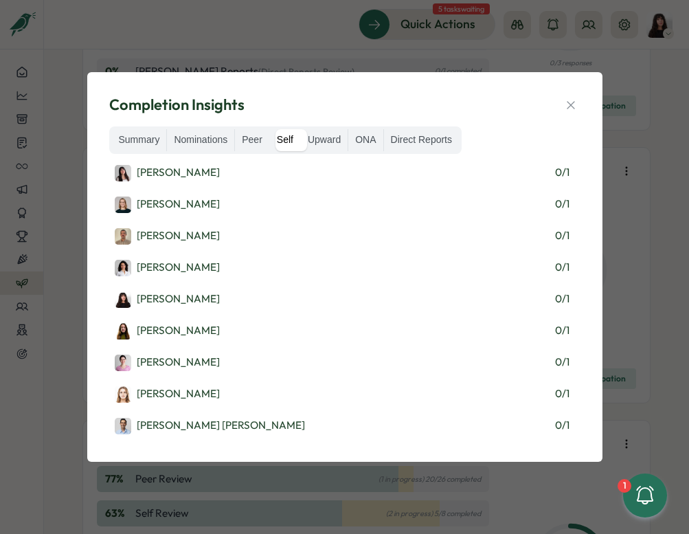
scroll to position [120, 0]
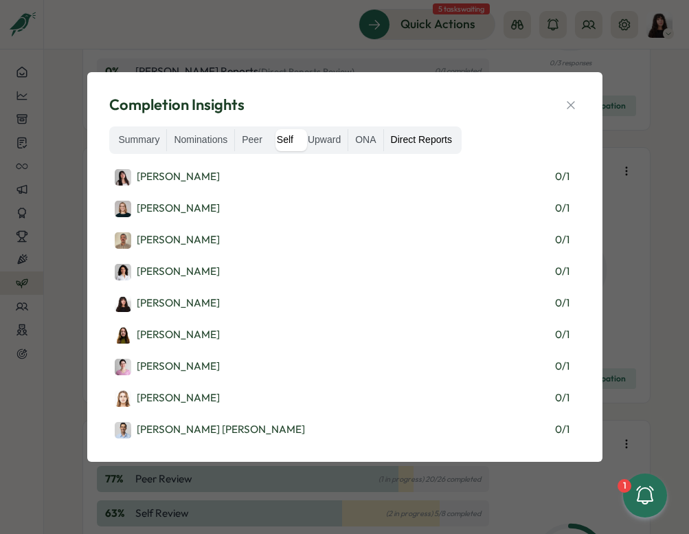
click at [439, 137] on label "Direct Reports" at bounding box center [421, 140] width 75 height 22
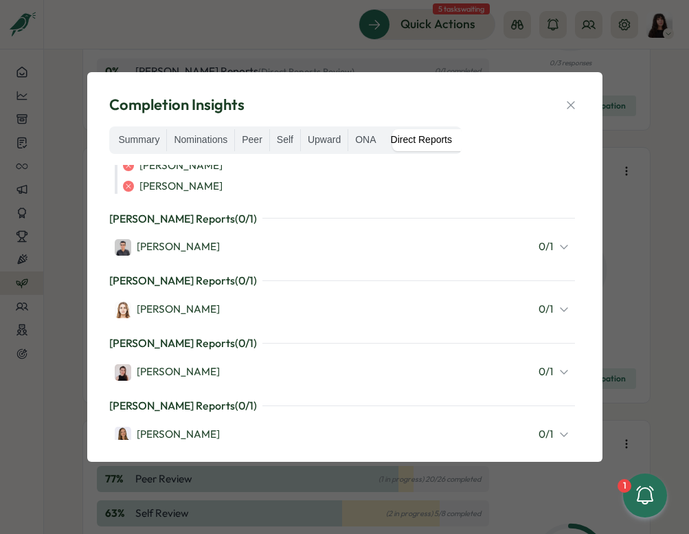
click at [554, 364] on div "0 / 1" at bounding box center [554, 371] width 31 height 15
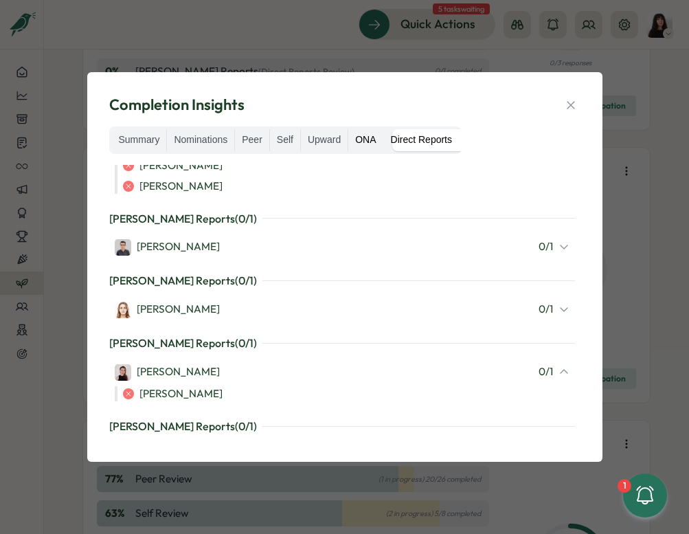
click at [368, 139] on label "ONA" at bounding box center [365, 140] width 34 height 22
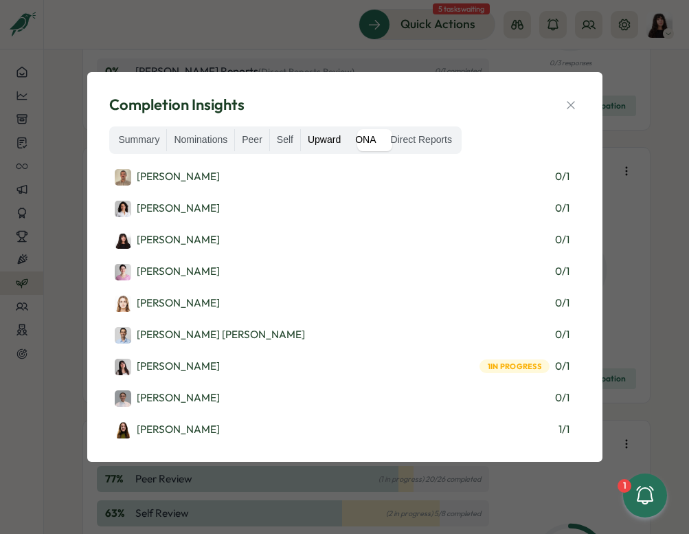
click at [325, 138] on label "Upward" at bounding box center [324, 140] width 47 height 22
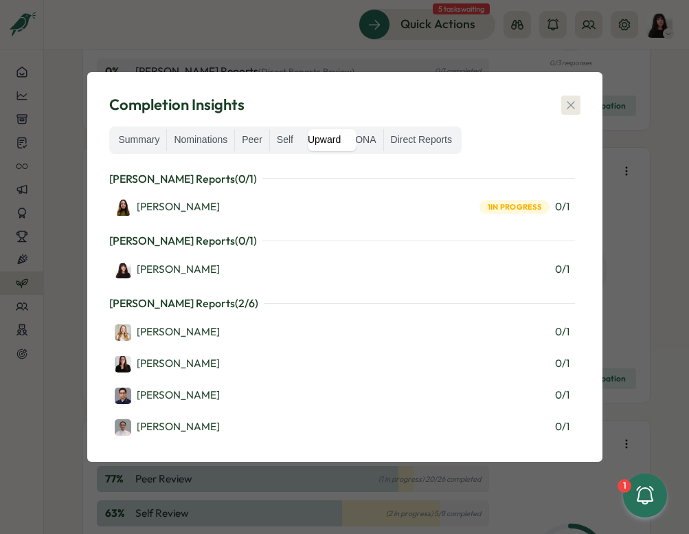
click at [568, 107] on icon "button" at bounding box center [571, 105] width 8 height 8
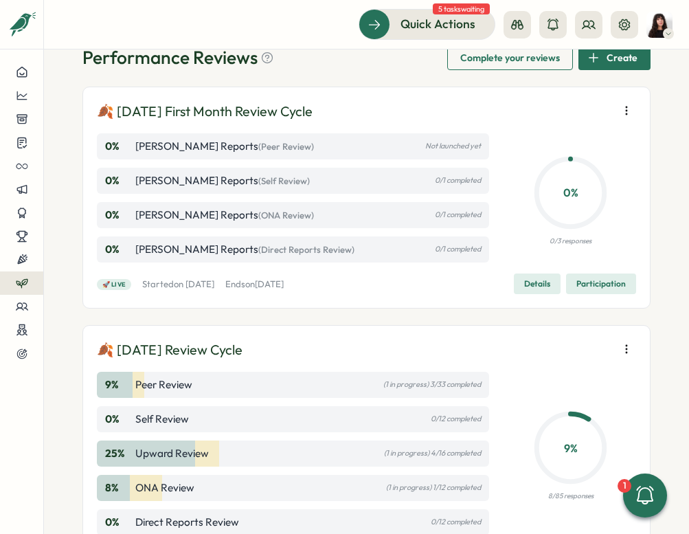
scroll to position [36, 0]
click at [529, 280] on span "Details" at bounding box center [537, 284] width 26 height 19
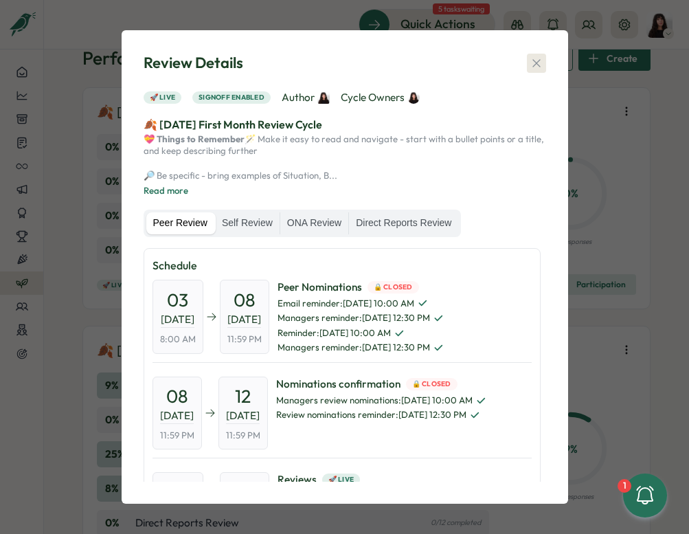
click at [540, 56] on button "button" at bounding box center [536, 63] width 19 height 19
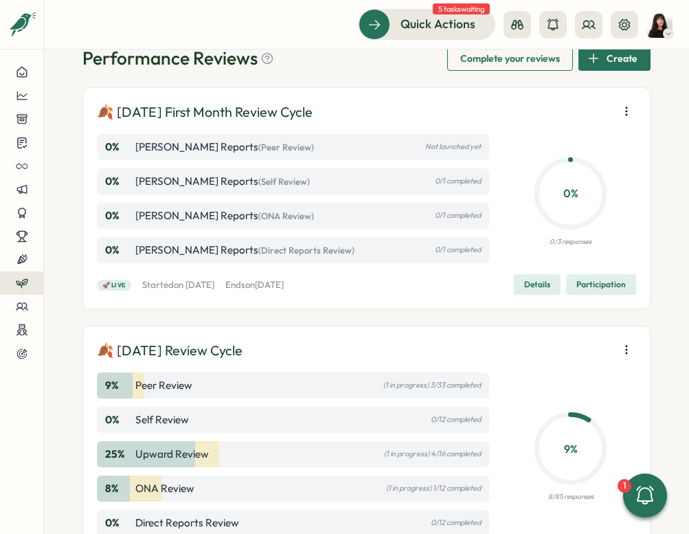
click at [569, 285] on span "Participation" at bounding box center [601, 284] width 49 height 19
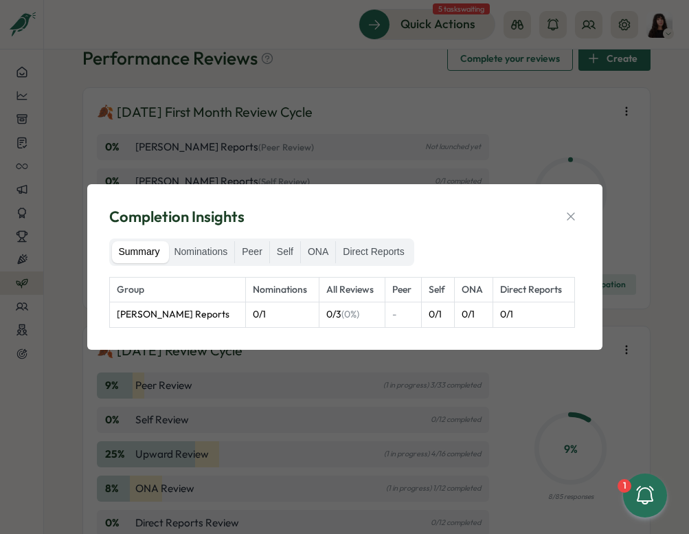
click at [194, 236] on div "Completion Insights Summary Nominations Peer Self ONA Direct Reports Group Nomi…" at bounding box center [345, 267] width 483 height 133
click at [194, 243] on label "Nominations" at bounding box center [200, 252] width 67 height 22
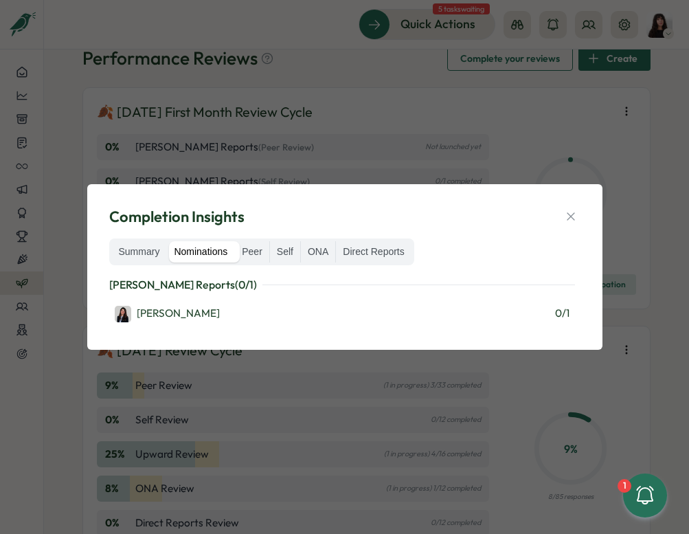
click at [233, 254] on label "Nominations" at bounding box center [200, 252] width 67 height 22
click at [248, 253] on label "Peer" at bounding box center [252, 252] width 34 height 22
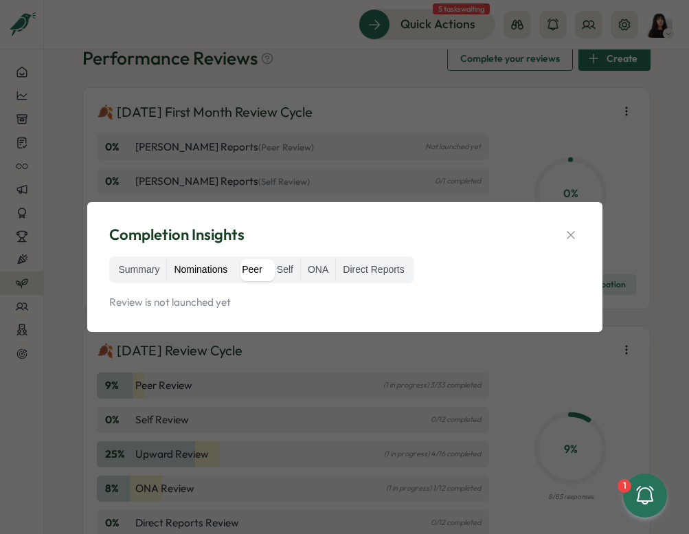
click at [203, 269] on label "Nominations" at bounding box center [200, 270] width 67 height 22
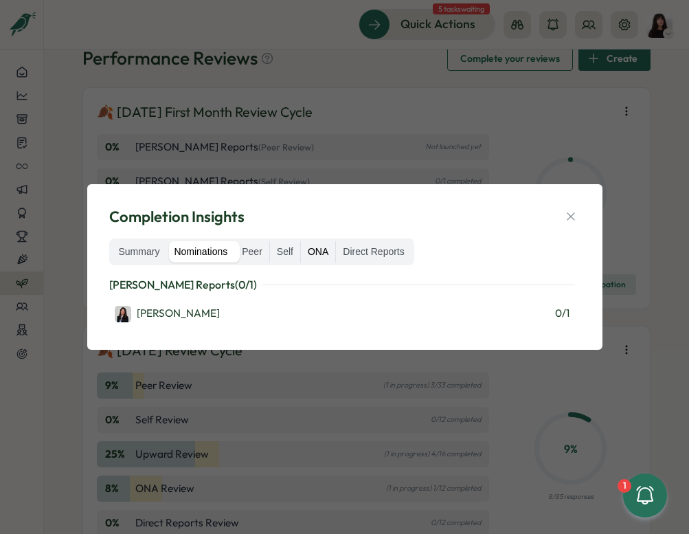
click at [335, 252] on label "ONA" at bounding box center [318, 252] width 34 height 22
click at [368, 252] on label "Direct Reports" at bounding box center [373, 252] width 75 height 22
click at [228, 248] on label "Nominations" at bounding box center [200, 252] width 67 height 22
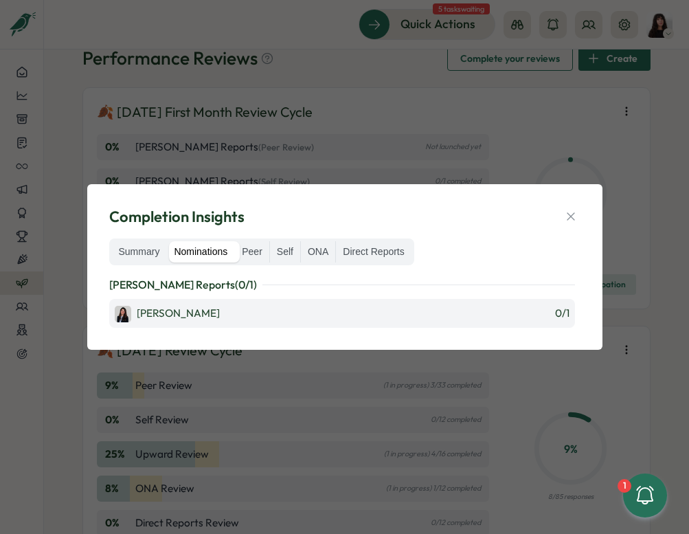
click at [188, 311] on div "Marina Moric" at bounding box center [167, 314] width 105 height 16
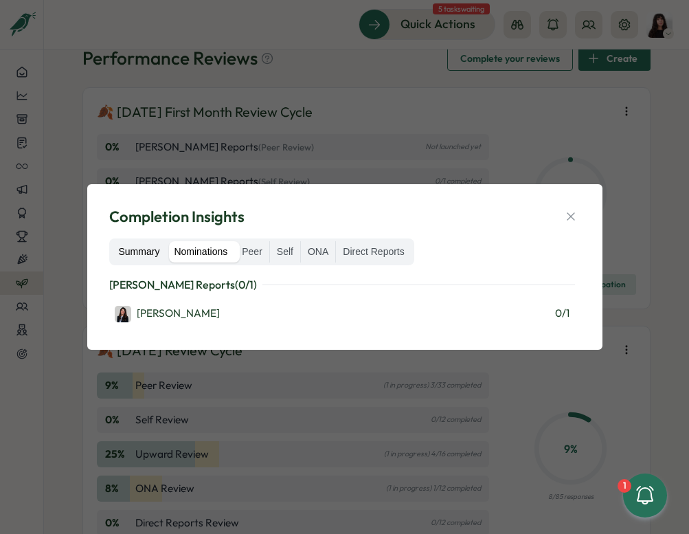
click at [143, 247] on label "Summary" at bounding box center [139, 252] width 55 height 22
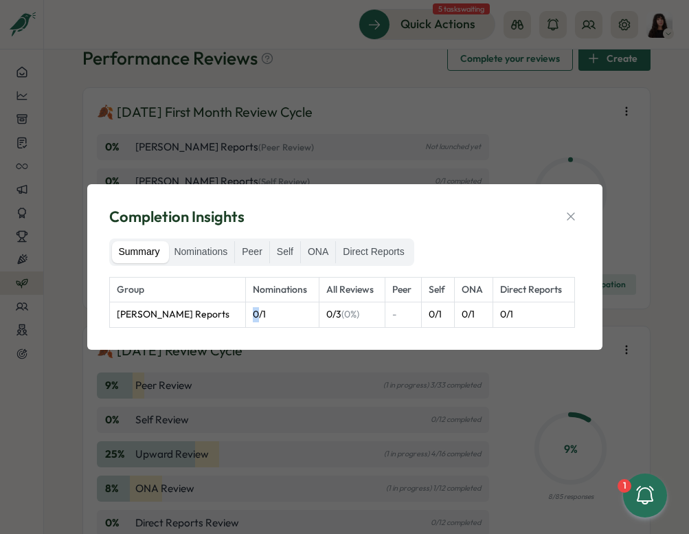
drag, startPoint x: 245, startPoint y: 316, endPoint x: 230, endPoint y: 315, distance: 15.1
click at [230, 315] on tr "Hasan Naqvi's Reports 0 / 1 0 / 3 (0%) - 0 / 1 0 / 1 0 / 1" at bounding box center [341, 314] width 465 height 25
click at [261, 320] on td "0 / 1" at bounding box center [282, 314] width 74 height 25
click at [569, 216] on icon "button" at bounding box center [571, 217] width 14 height 14
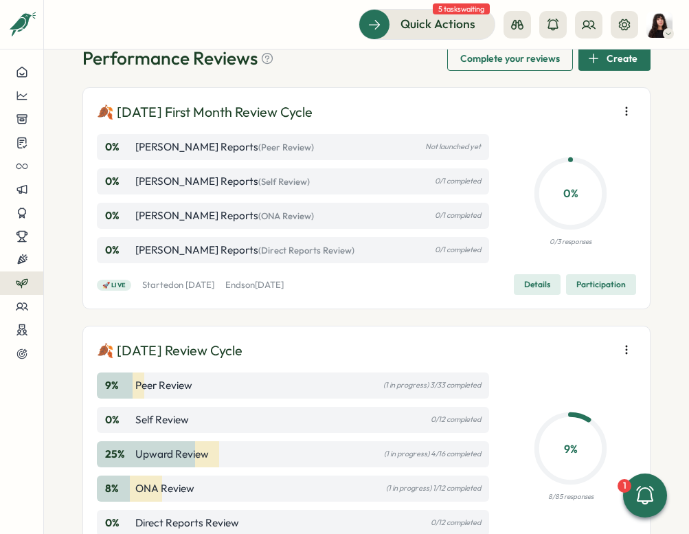
click at [569, 289] on span "Participation" at bounding box center [601, 284] width 49 height 19
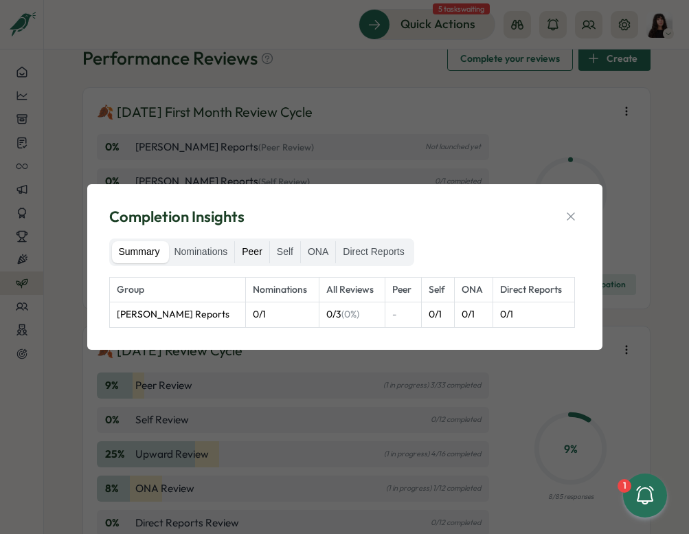
click at [268, 252] on label "Peer" at bounding box center [252, 252] width 34 height 22
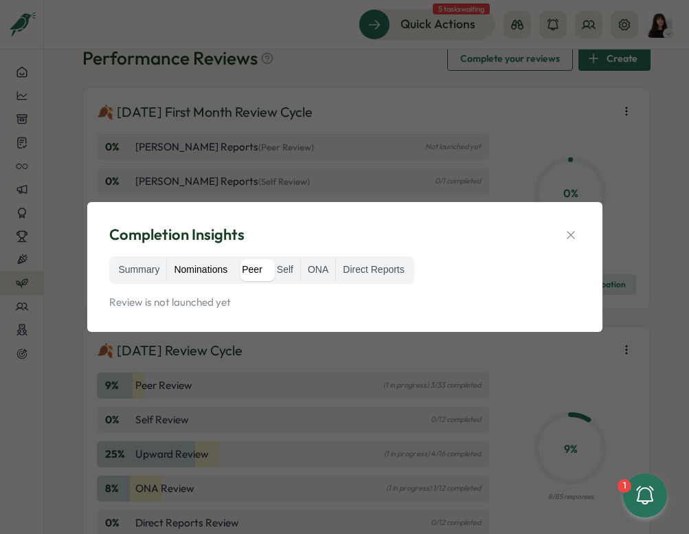
click at [185, 278] on label "Nominations" at bounding box center [200, 270] width 67 height 22
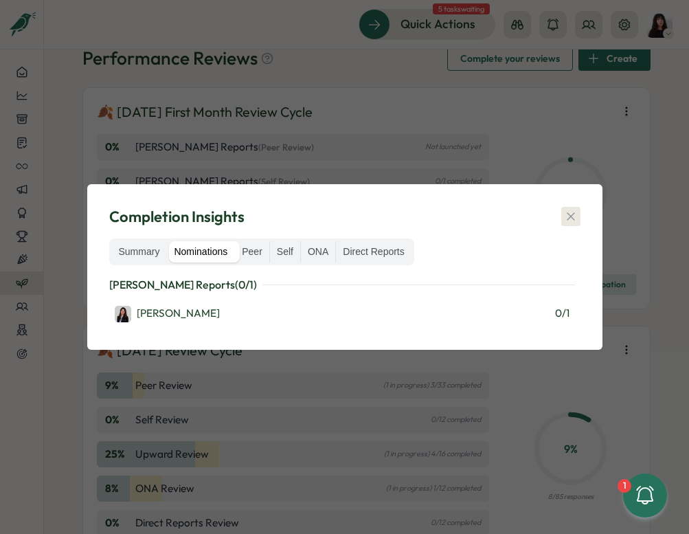
click at [566, 214] on icon "button" at bounding box center [571, 217] width 14 height 14
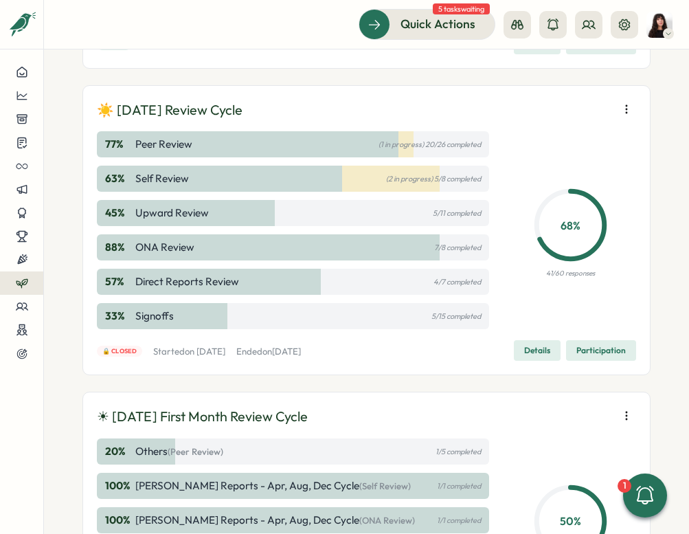
scroll to position [548, 0]
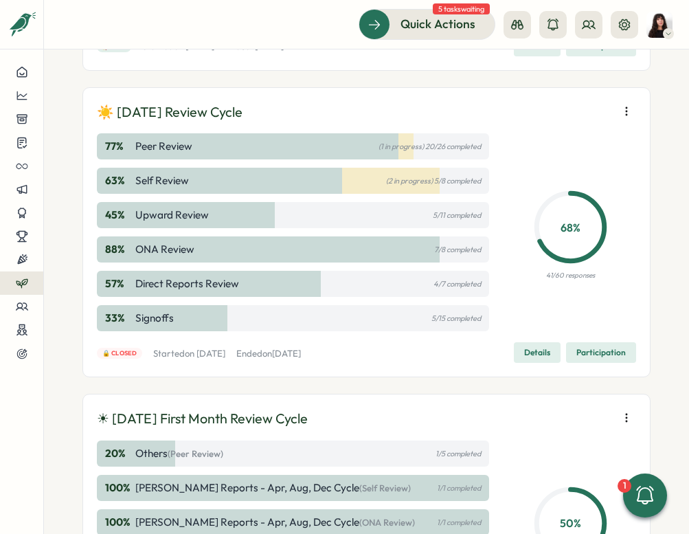
drag, startPoint x: 418, startPoint y: 148, endPoint x: 442, endPoint y: 148, distance: 24.1
click at [442, 148] on p "(1 in progress) 20/26 completed" at bounding box center [430, 146] width 102 height 9
drag, startPoint x: 441, startPoint y: 148, endPoint x: 427, endPoint y: 148, distance: 14.4
click at [427, 148] on p "(1 in progress) 20/26 completed" at bounding box center [430, 146] width 102 height 9
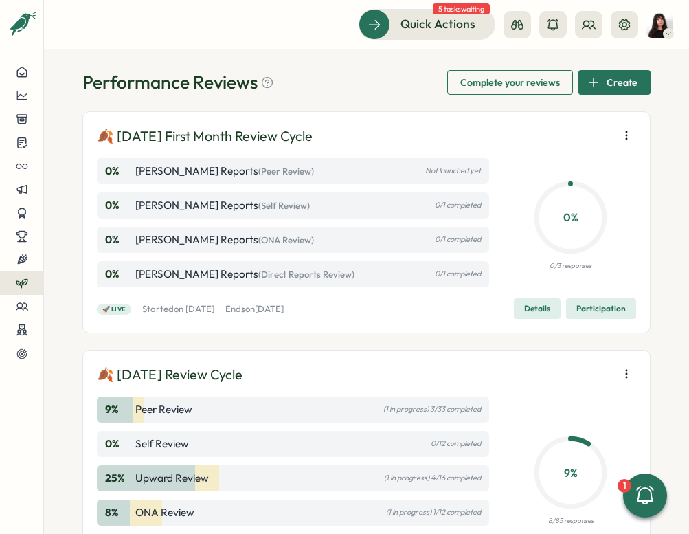
scroll to position [0, 0]
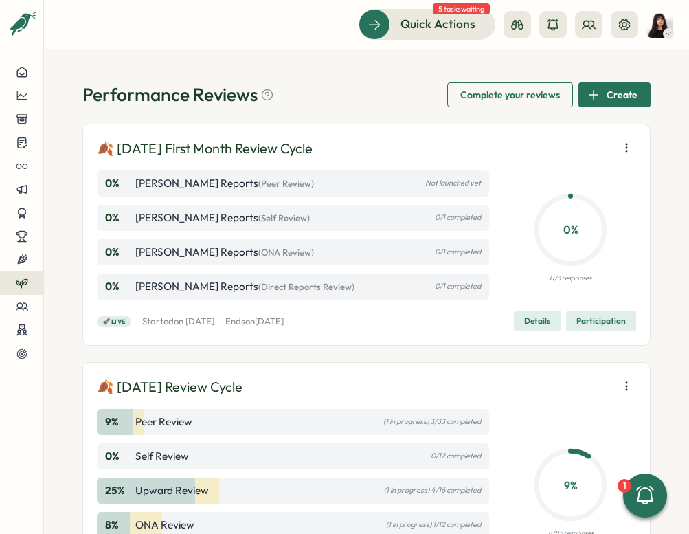
click at [569, 24] on img at bounding box center [660, 25] width 26 height 26
click at [569, 87] on div "My Activity" at bounding box center [637, 93] width 68 height 15
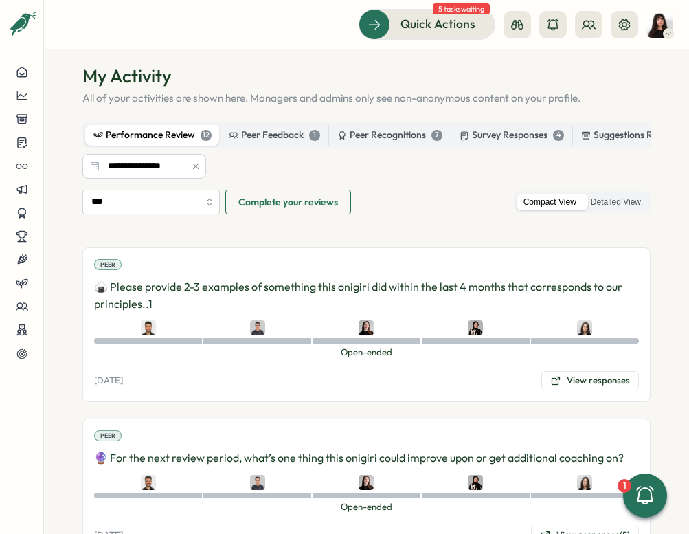
scroll to position [27, 0]
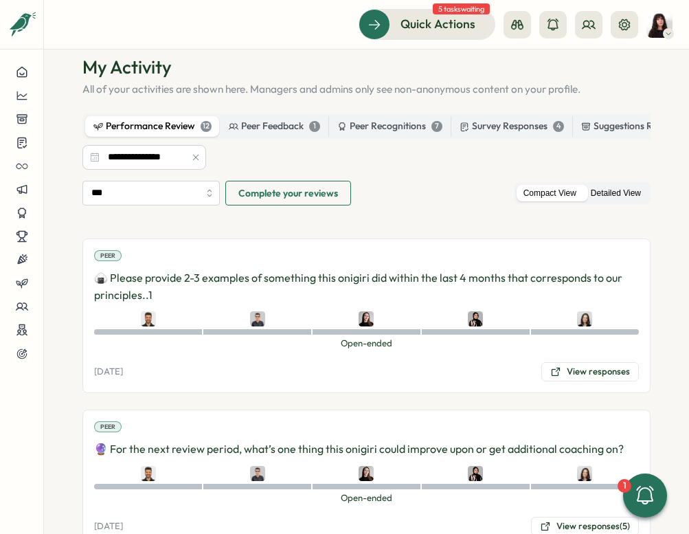
click at [569, 197] on label "Detailed View" at bounding box center [616, 193] width 64 height 17
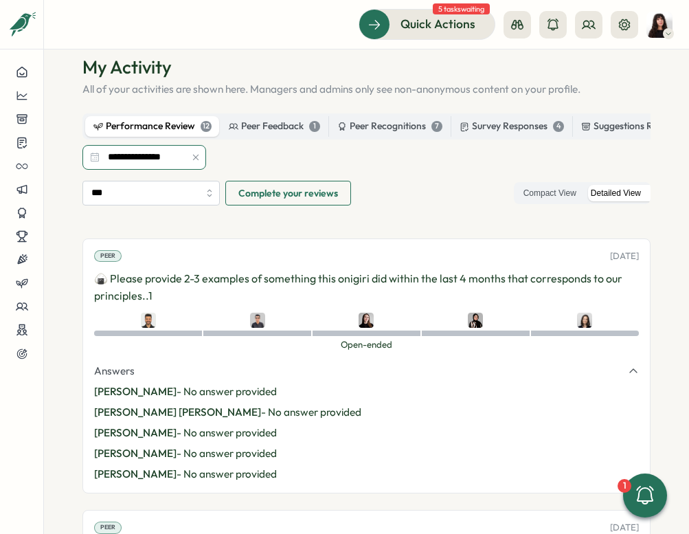
click at [141, 161] on input "**********" at bounding box center [144, 157] width 124 height 25
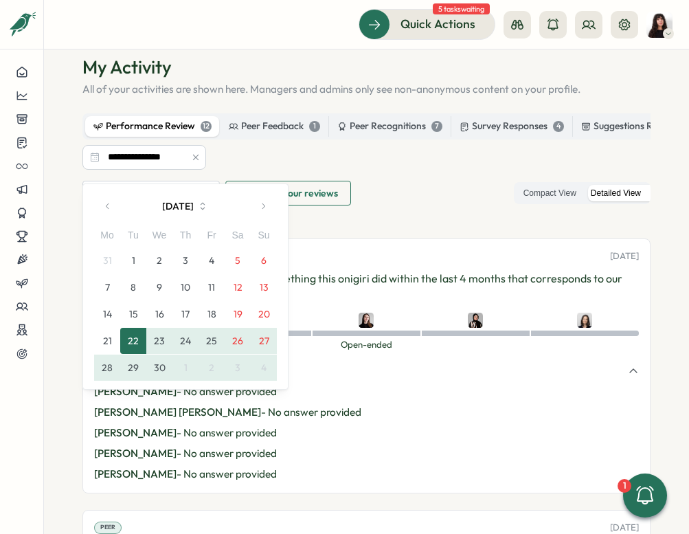
click at [263, 206] on icon "button" at bounding box center [263, 206] width 10 height 10
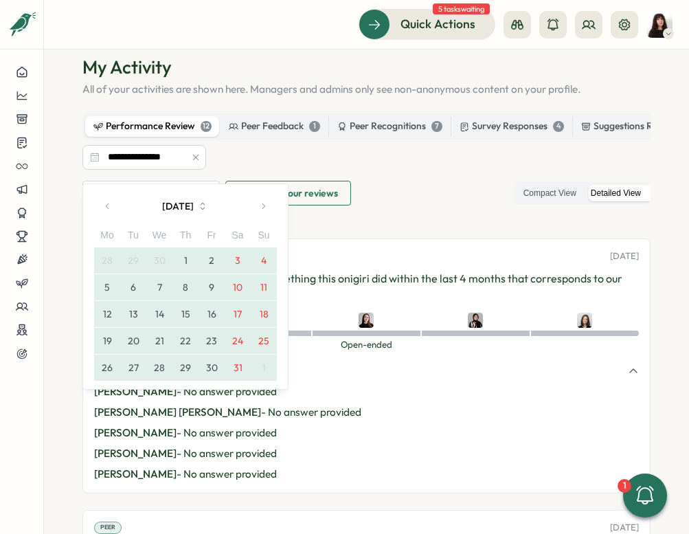
click at [263, 206] on icon "button" at bounding box center [263, 206] width 10 height 10
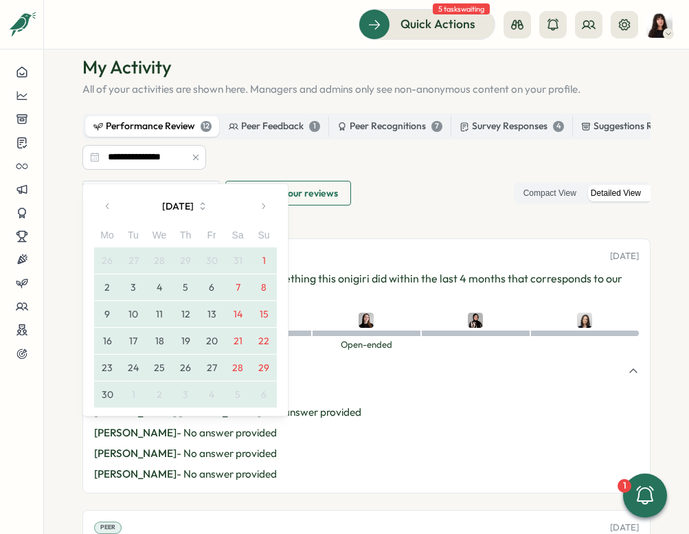
click at [263, 206] on icon "button" at bounding box center [263, 206] width 10 height 10
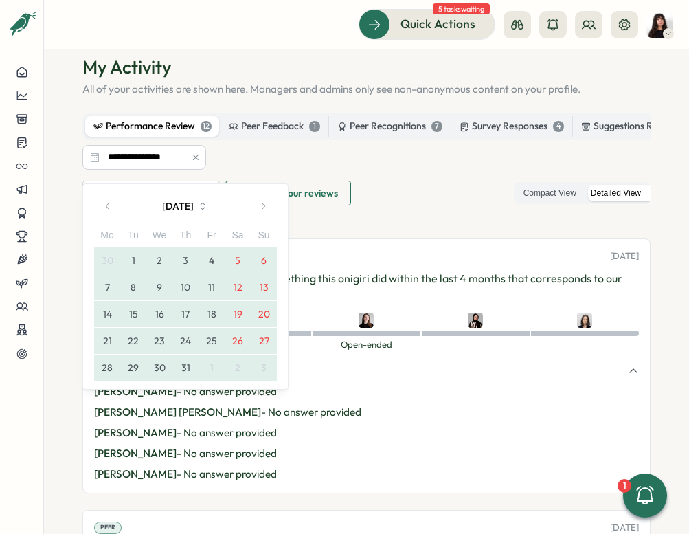
click at [263, 206] on icon "button" at bounding box center [263, 206] width 10 height 10
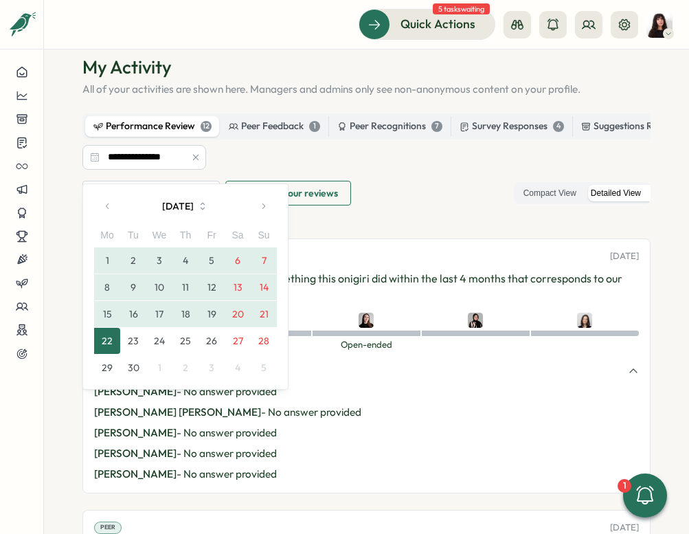
click at [107, 255] on button "1" at bounding box center [107, 260] width 26 height 26
click at [126, 364] on button "30" at bounding box center [133, 368] width 26 height 26
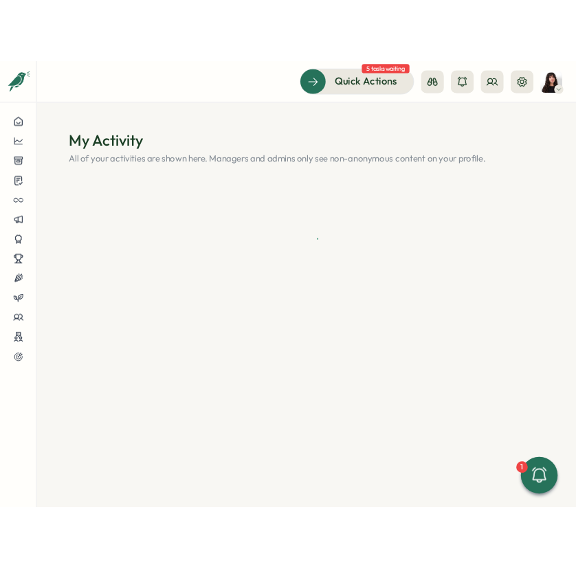
scroll to position [0, 0]
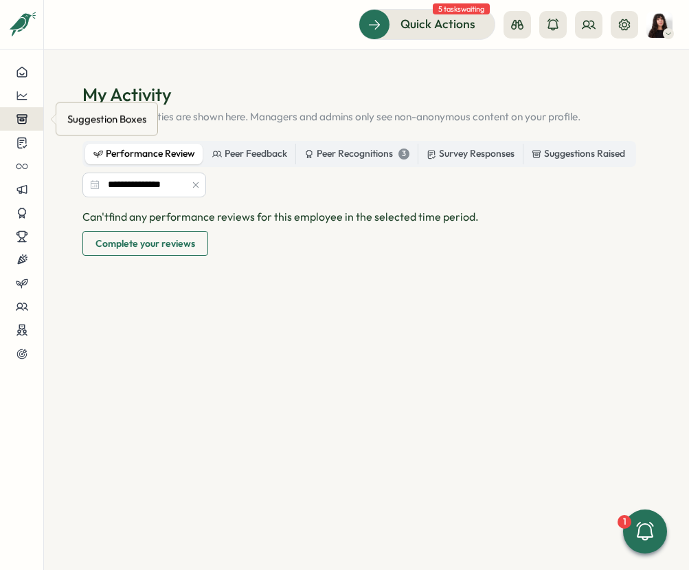
click at [22, 121] on icon at bounding box center [22, 119] width 10 height 9
click at [144, 397] on div "Can't find any performance reviews for this employee in the selected time perio…" at bounding box center [366, 362] width 568 height 309
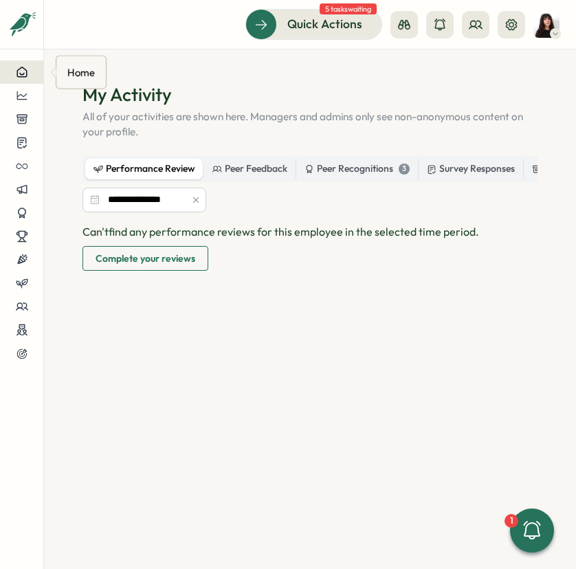
click at [21, 66] on icon at bounding box center [22, 72] width 12 height 12
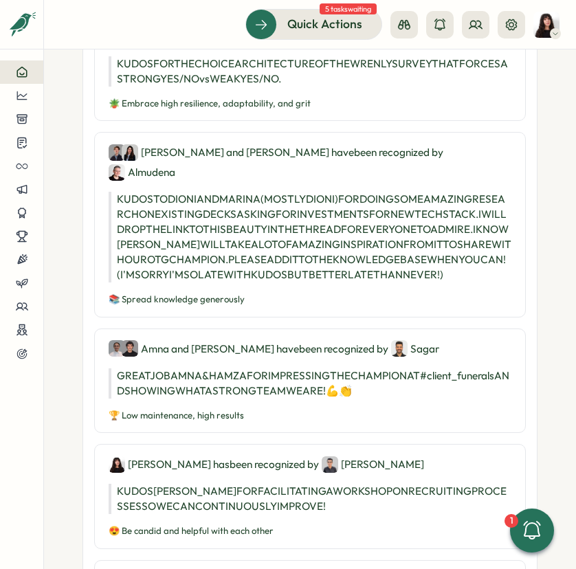
scroll to position [683, 0]
